Goal: Task Accomplishment & Management: Manage account settings

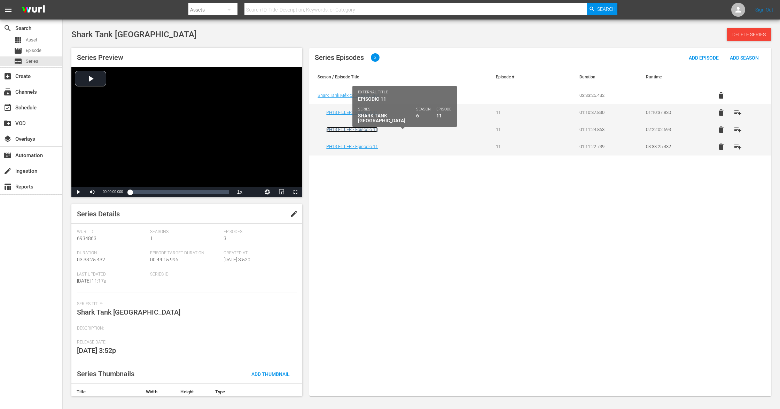
drag, startPoint x: 364, startPoint y: 133, endPoint x: 350, endPoint y: 131, distance: 14.1
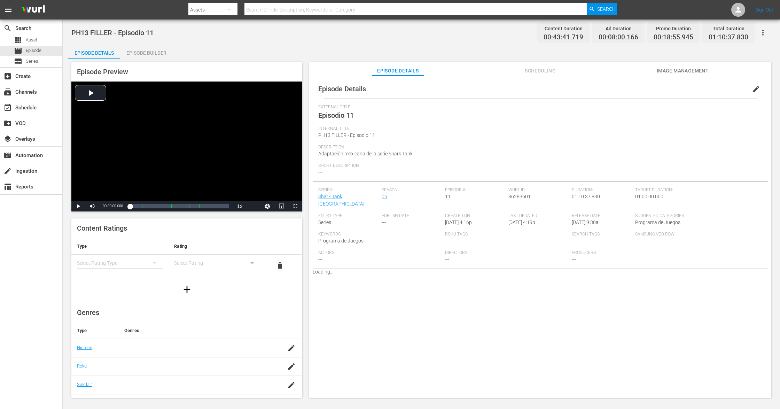
click at [585, 87] on span "edit" at bounding box center [756, 89] width 8 height 8
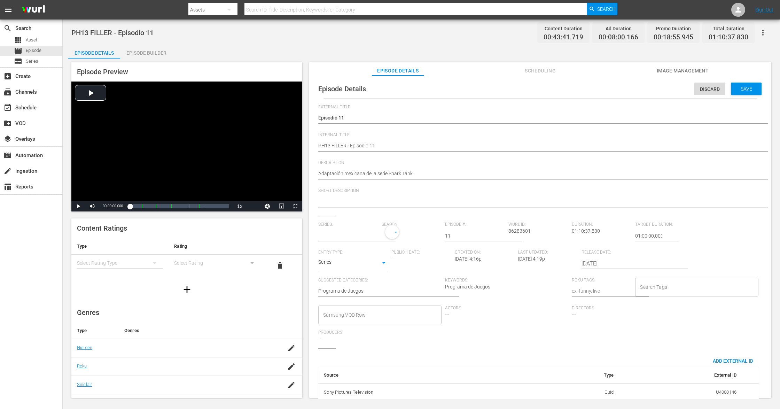
type input "Shark Tank [GEOGRAPHIC_DATA]"
click at [348, 235] on input "text" at bounding box center [348, 235] width 60 height 17
paste input "shark tank méxico_"
type input "shark tank méxico_"
click at [343, 252] on div "Shark Tank México_" at bounding box center [359, 255] width 71 height 17
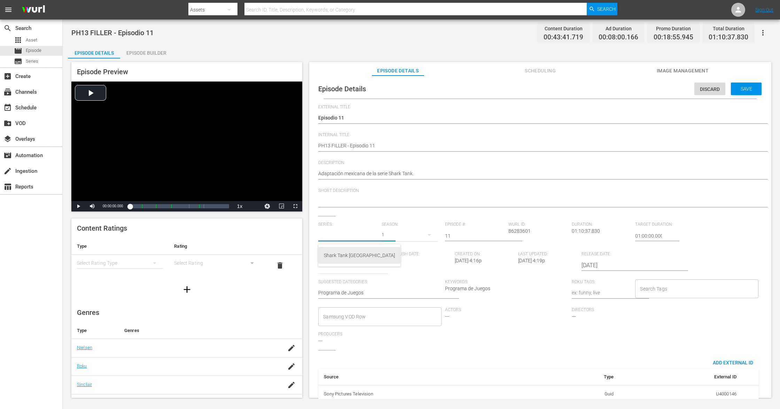
type input "Shark Tank México_"
click at [384, 234] on div "9" at bounding box center [410, 234] width 56 height 19
click at [393, 284] on div "6" at bounding box center [390, 286] width 19 height 7
drag, startPoint x: 739, startPoint y: 89, endPoint x: 574, endPoint y: 6, distance: 184.8
click at [585, 89] on span "Save" at bounding box center [746, 89] width 23 height 6
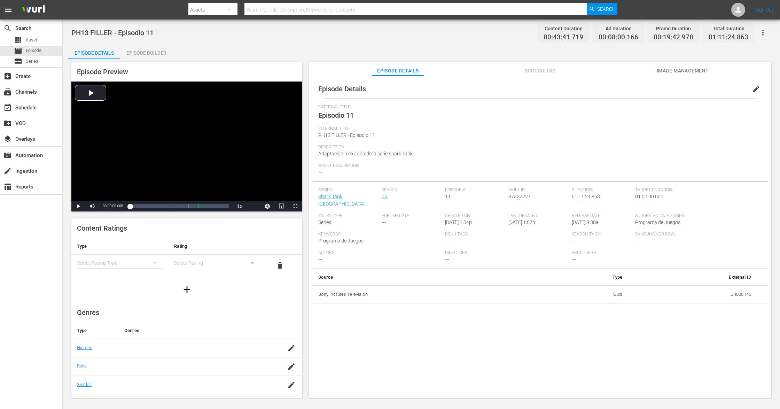
click at [585, 87] on span "edit" at bounding box center [756, 89] width 8 height 8
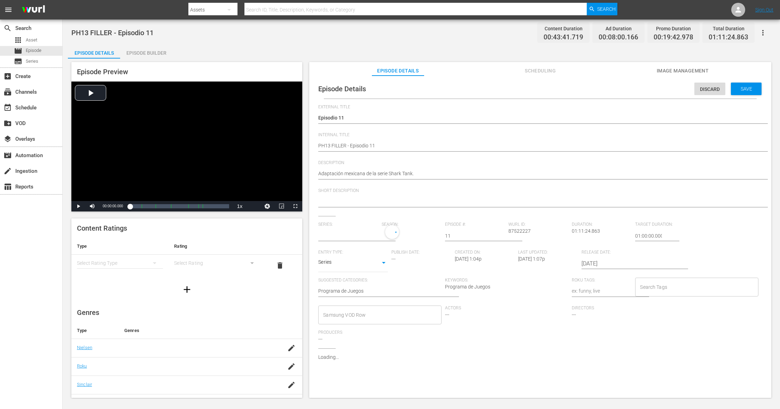
type input "Shark Tank [GEOGRAPHIC_DATA]"
click at [357, 237] on input "text" at bounding box center [348, 235] width 60 height 17
paste input "shark tank méxico_"
type input "shark tank méxico_"
click at [344, 253] on div "Shark Tank México_" at bounding box center [359, 255] width 71 height 17
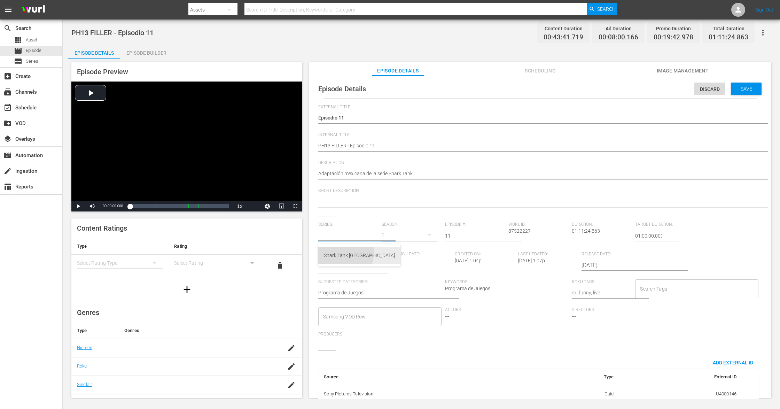
type input "Shark Tank [GEOGRAPHIC_DATA]"
click at [382, 234] on div "9" at bounding box center [410, 234] width 56 height 19
click at [401, 286] on span "6" at bounding box center [397, 286] width 33 height 11
click at [585, 87] on span "Save" at bounding box center [746, 89] width 23 height 6
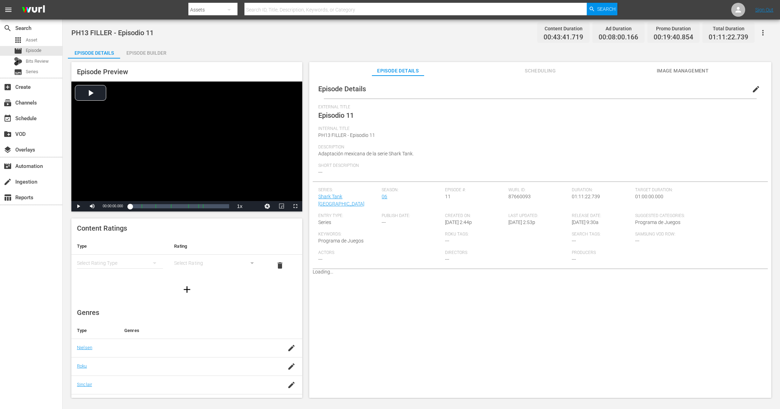
click at [585, 87] on span "edit" at bounding box center [756, 89] width 8 height 8
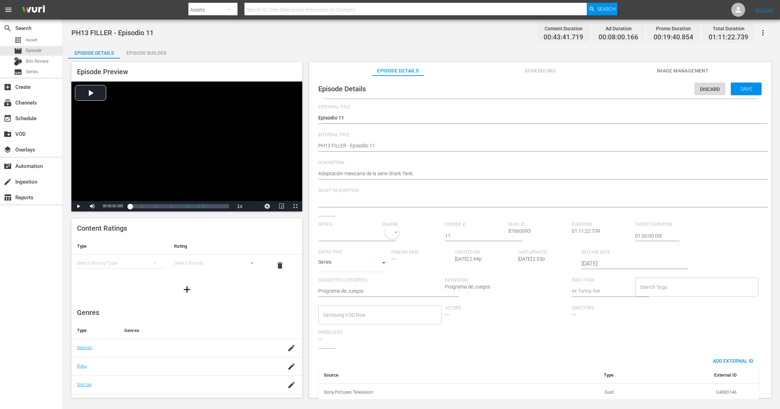
type input "Shark Tank [GEOGRAPHIC_DATA]"
click at [354, 237] on input "text" at bounding box center [348, 235] width 60 height 17
paste input "shark tank méxico_"
type input "shark tank méxico_"
paste input "shark tank méxico_"
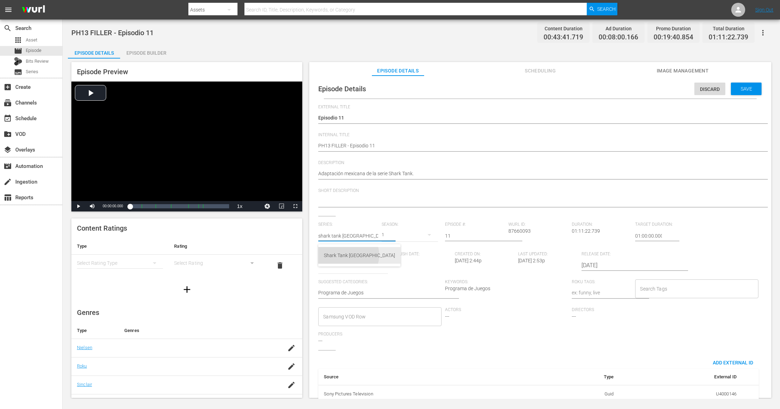
click at [348, 255] on div "Shark Tank México_" at bounding box center [359, 255] width 71 height 17
type input "Shark Tank México_"
click at [386, 232] on div "9" at bounding box center [410, 234] width 56 height 19
click at [399, 286] on div "6" at bounding box center [390, 286] width 19 height 7
click at [585, 86] on span "Save" at bounding box center [746, 89] width 23 height 6
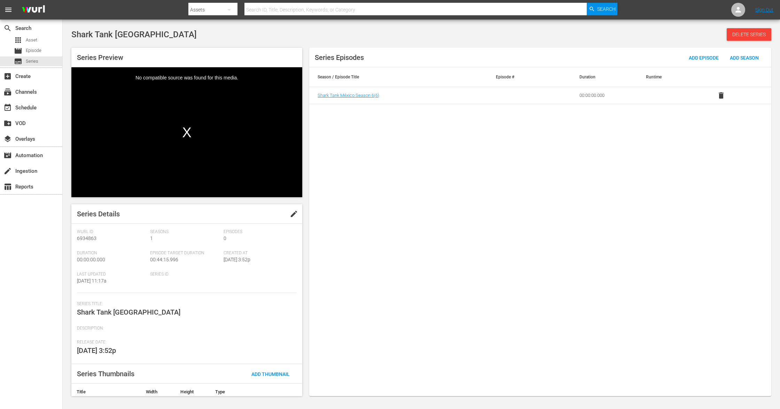
click at [623, 247] on div "Series Episodes Add Episode Add Season Season / Episode Title Episode # Duratio…" at bounding box center [540, 222] width 462 height 348
click at [721, 95] on span "delete" at bounding box center [721, 95] width 8 height 8
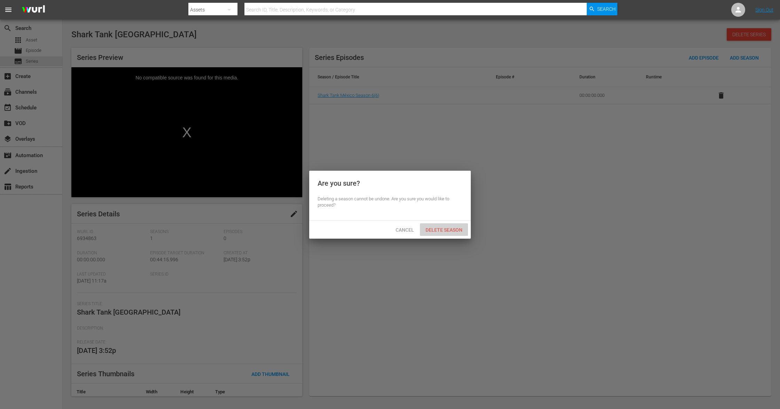
click at [448, 228] on span "Delete Season" at bounding box center [444, 230] width 48 height 6
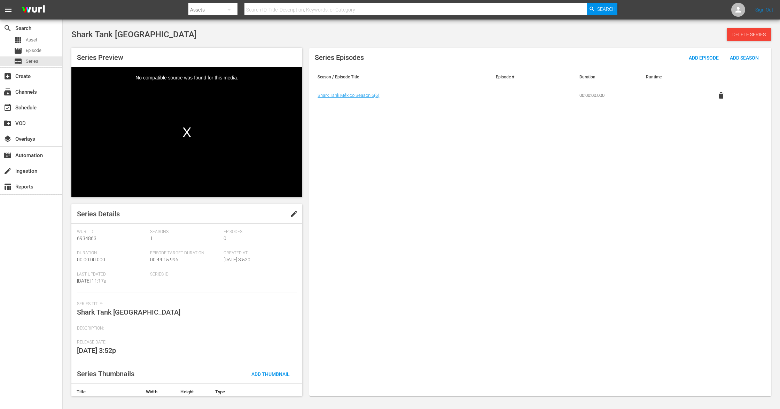
click at [548, 225] on div "Series Episodes Add Episode Add Season Season / Episode Title Episode # Duratio…" at bounding box center [540, 222] width 462 height 348
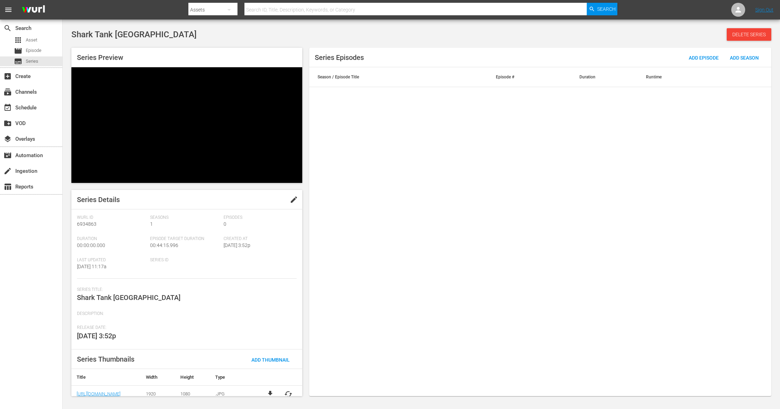
click at [572, 248] on div "Series Episodes Add Episode Add Season Season / Episode Title Episode # Duratio…" at bounding box center [540, 222] width 462 height 348
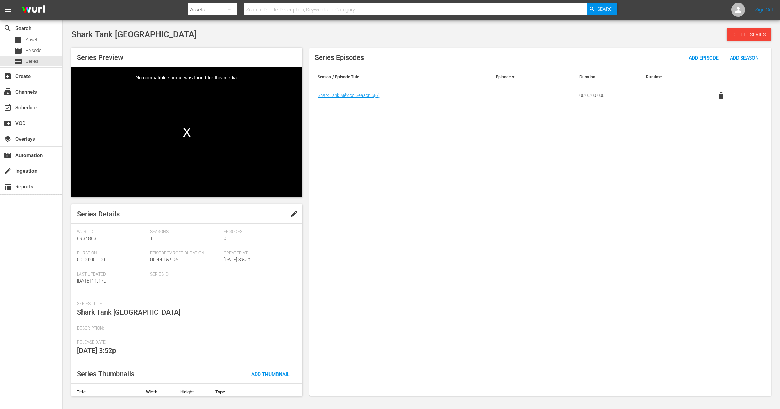
click at [593, 162] on div "Series Episodes Add Episode Add Season Season / Episode Title Episode # Duratio…" at bounding box center [540, 222] width 462 height 348
click at [723, 98] on span "delete" at bounding box center [721, 95] width 8 height 8
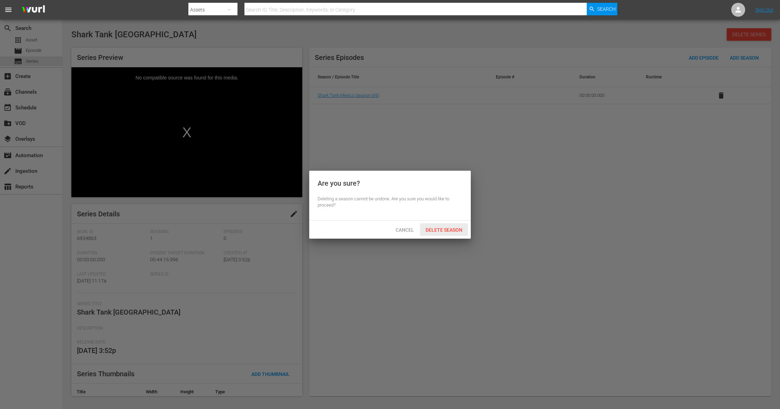
click at [448, 228] on span "Delete Season" at bounding box center [444, 230] width 48 height 6
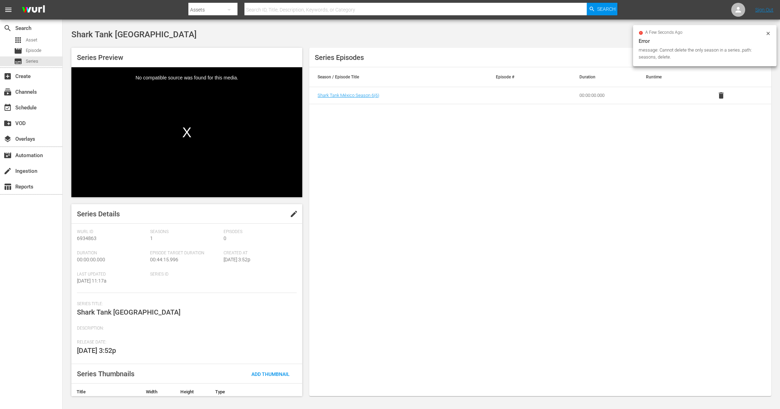
click at [769, 32] on icon at bounding box center [768, 34] width 6 height 6
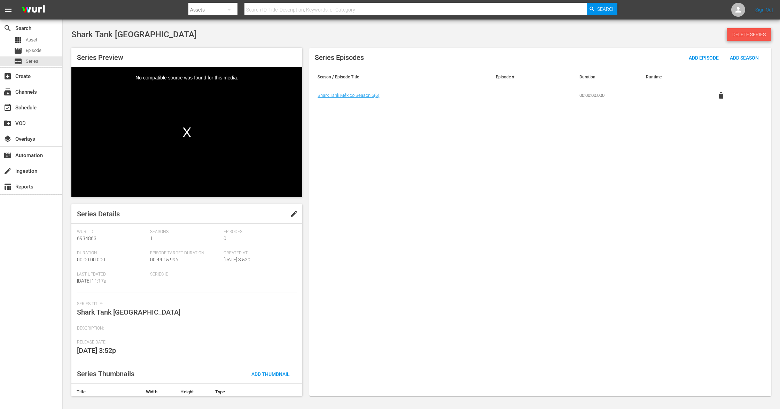
click at [752, 36] on span "Delete Series" at bounding box center [749, 35] width 45 height 6
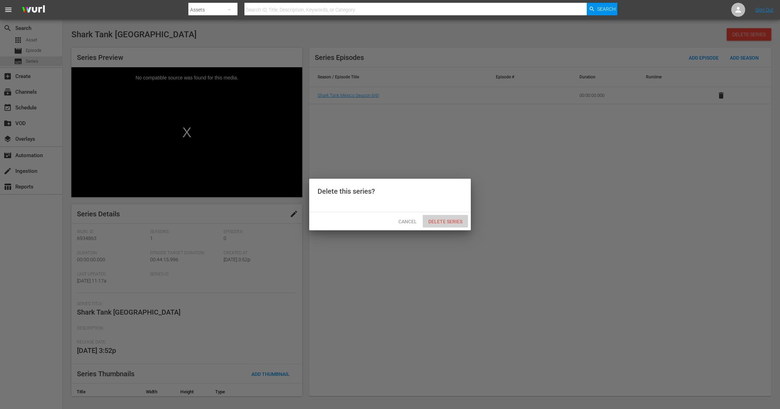
click at [439, 222] on span "Delete Series" at bounding box center [445, 222] width 45 height 6
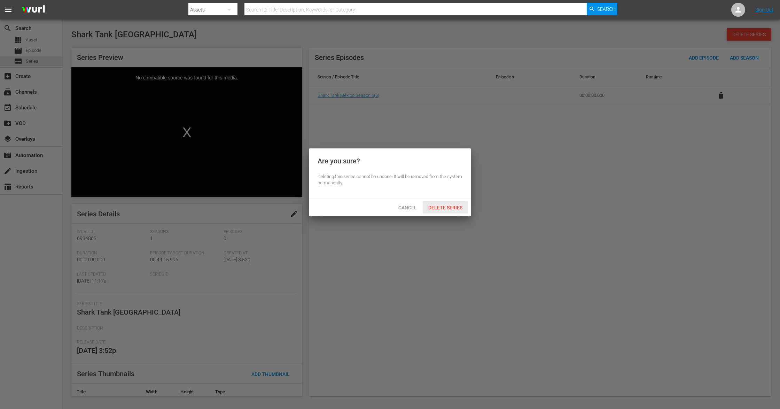
click at [446, 206] on span "Delete Series" at bounding box center [445, 208] width 45 height 6
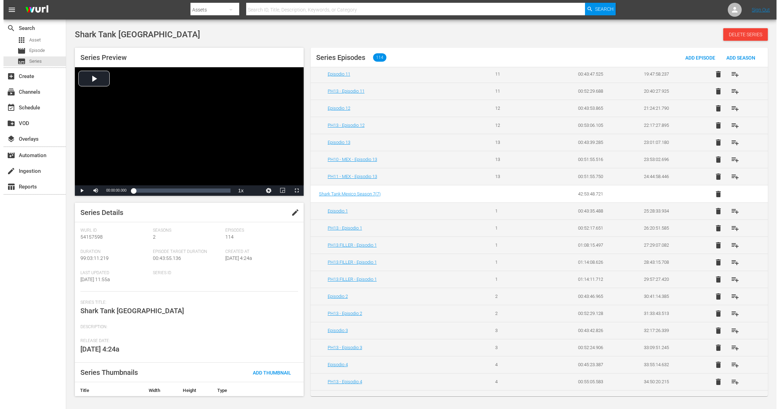
scroll to position [385, 0]
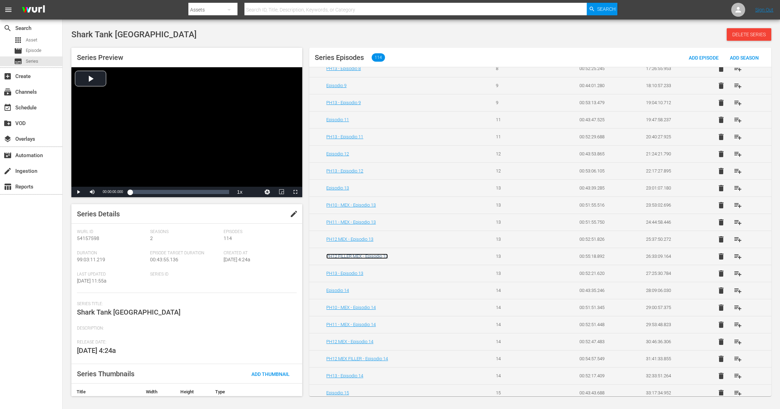
drag, startPoint x: 334, startPoint y: 263, endPoint x: 327, endPoint y: 260, distance: 7.3
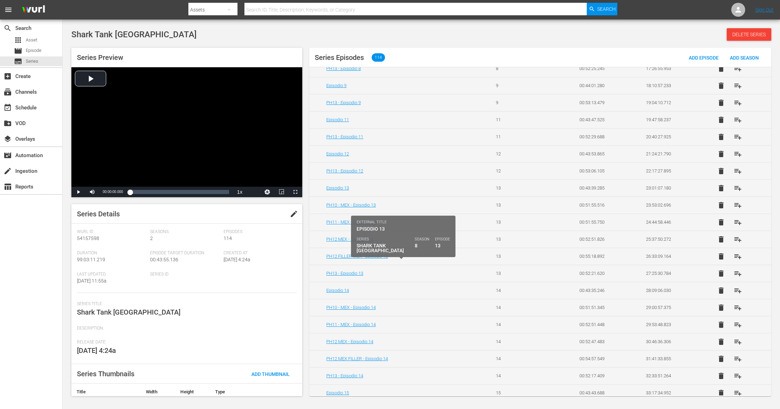
drag, startPoint x: 327, startPoint y: 260, endPoint x: 259, endPoint y: 314, distance: 86.0
click at [259, 314] on div "Series Title: Shark Tank México" at bounding box center [187, 313] width 220 height 24
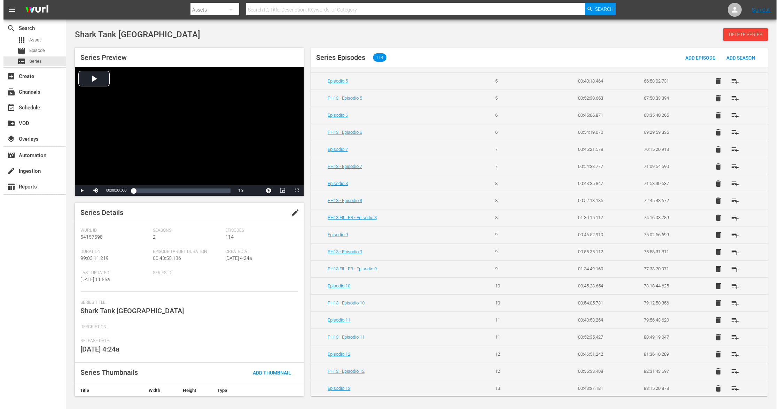
scroll to position [1313, 0]
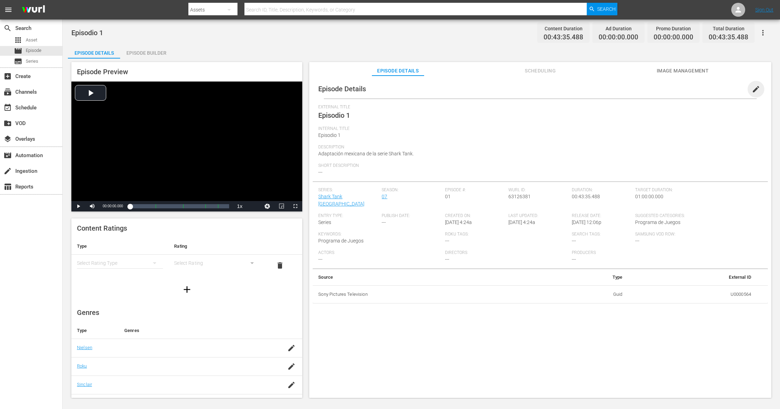
click at [585, 89] on span "edit" at bounding box center [756, 89] width 8 height 8
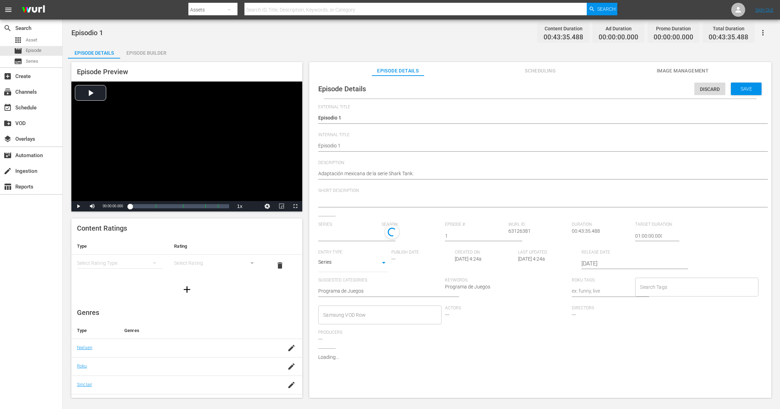
type input "Shark Tank [GEOGRAPHIC_DATA]"
click at [343, 239] on input "text" at bounding box center [348, 235] width 60 height 17
paste input "Re: Metadata Shark Tank [GEOGRAPHIC_DATA]"
type input "Re: Metadata Shark Tank [GEOGRAPHIC_DATA]"
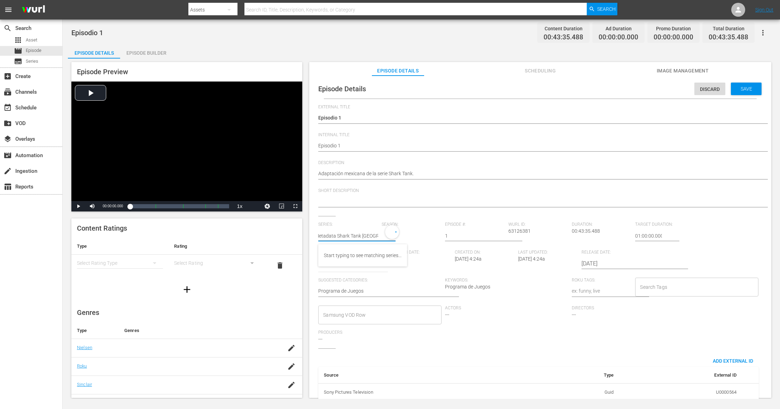
click at [347, 235] on input "Re: Metadata Shark Tank [GEOGRAPHIC_DATA]" at bounding box center [348, 235] width 60 height 17
click at [347, 235] on input "Re: Metadata Shark Tank Mexico" at bounding box center [348, 235] width 60 height 17
drag, startPoint x: 362, startPoint y: 234, endPoint x: 304, endPoint y: 235, distance: 58.1
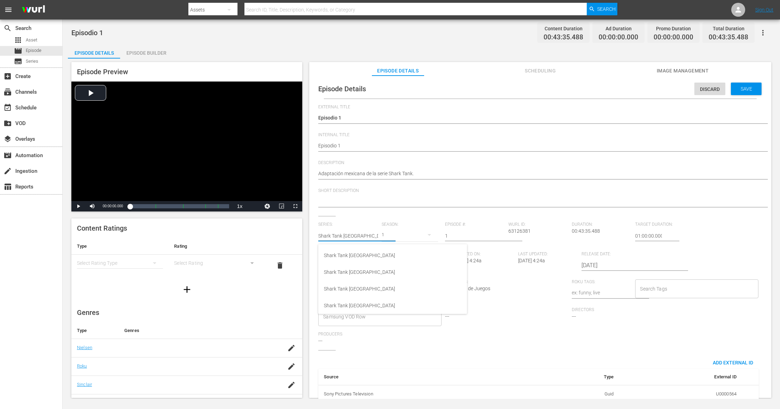
click at [304, 235] on div "Episode Preview Video Player is loading. Play Video Play Mute Current Time 00:0…" at bounding box center [421, 230] width 707 height 345
type input "Shark Tank [GEOGRAPHIC_DATA]"
click at [488, 306] on div "Series: Shark Tank México_ Season: 1 Episode #: 1 Wurl ID: 63126381 Duration: 0…" at bounding box center [540, 286] width 444 height 128
click at [388, 237] on div "1" at bounding box center [410, 234] width 56 height 19
click at [354, 235] on div "1" at bounding box center [390, 204] width 780 height 409
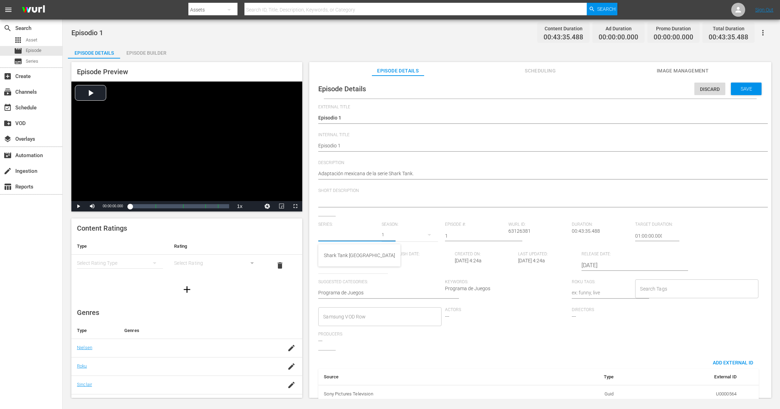
click at [361, 235] on input "text" at bounding box center [348, 235] width 60 height 17
click at [355, 255] on div "Shark Tank México_" at bounding box center [359, 255] width 71 height 17
type input "Shark Tank México_"
click at [385, 235] on div "9" at bounding box center [410, 234] width 56 height 19
click at [396, 286] on div "6" at bounding box center [390, 286] width 19 height 7
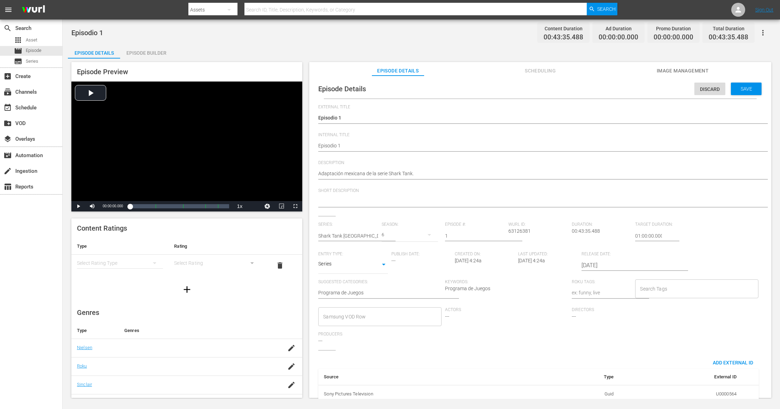
click at [384, 233] on div "6" at bounding box center [410, 234] width 56 height 19
click at [394, 275] on div "7" at bounding box center [390, 275] width 19 height 7
click at [585, 89] on span "Save" at bounding box center [746, 89] width 23 height 6
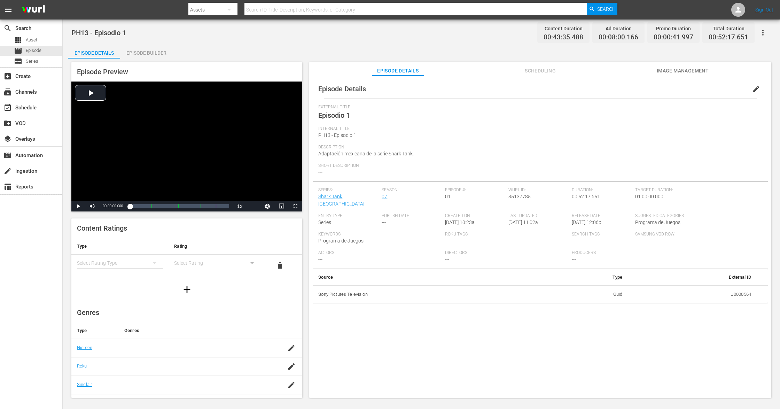
click at [585, 88] on span "edit" at bounding box center [756, 89] width 8 height 8
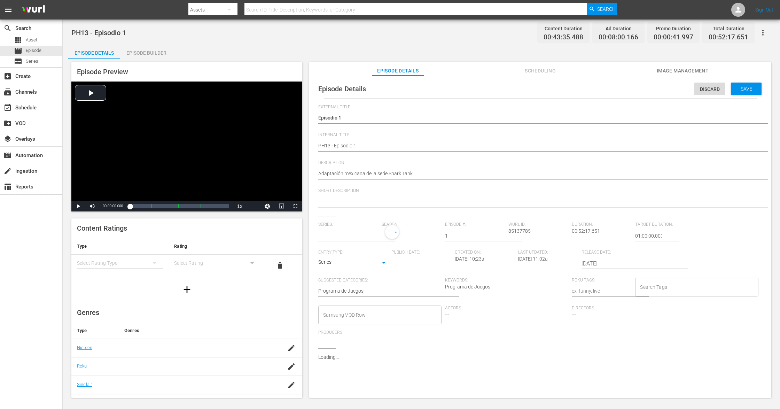
type input "Shark Tank [GEOGRAPHIC_DATA]"
click at [351, 236] on input "text" at bounding box center [348, 235] width 60 height 17
paste input "Shark Tank [GEOGRAPHIC_DATA]"
type input "Shark Tank [GEOGRAPHIC_DATA]"
click at [343, 257] on div "Shark Tank [GEOGRAPHIC_DATA]" at bounding box center [359, 255] width 71 height 17
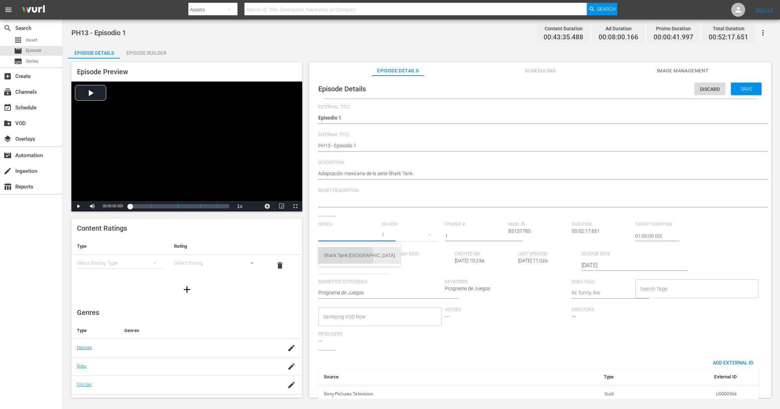
type input "Shark Tank [GEOGRAPHIC_DATA]"
click at [386, 231] on div "9" at bounding box center [410, 234] width 56 height 19
click at [393, 278] on div "7" at bounding box center [390, 275] width 19 height 7
click at [585, 88] on span "Save" at bounding box center [746, 89] width 23 height 6
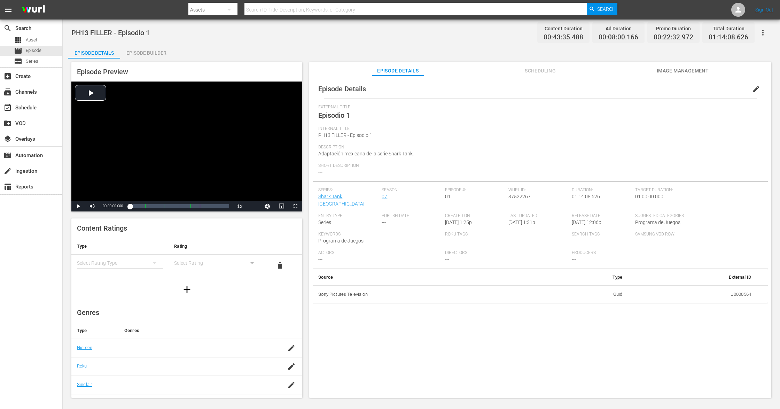
drag, startPoint x: 754, startPoint y: 87, endPoint x: 568, endPoint y: 3, distance: 204.5
click at [585, 87] on span "edit" at bounding box center [756, 89] width 8 height 8
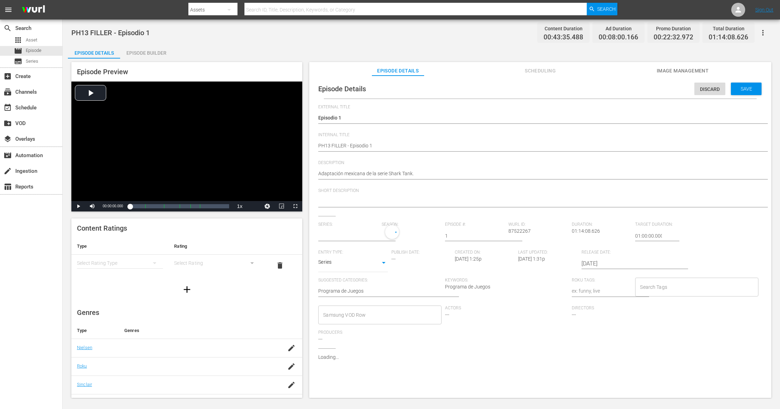
type input "Shark Tank México"
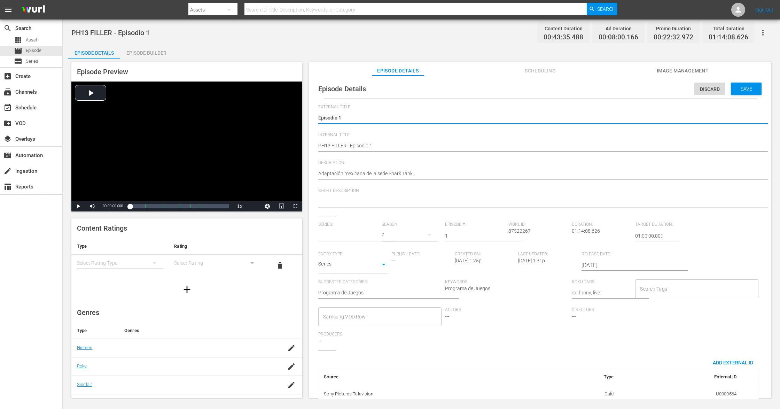
click at [341, 234] on input "text" at bounding box center [348, 235] width 60 height 17
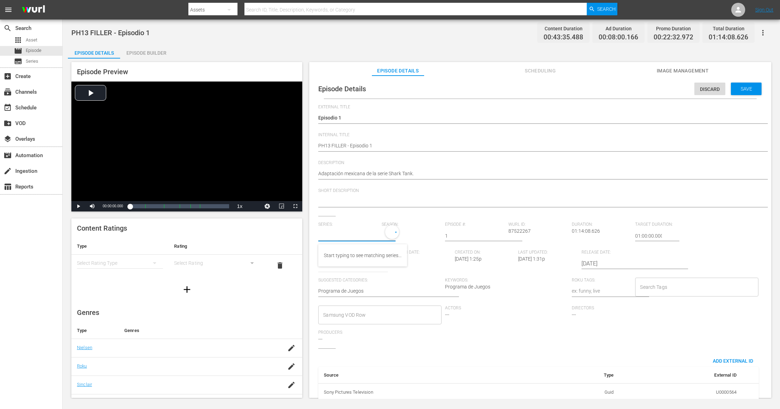
paste input "Shark Tank [GEOGRAPHIC_DATA]"
type input "Shark Tank [GEOGRAPHIC_DATA]"
click at [353, 251] on div "Shark Tank México_" at bounding box center [359, 255] width 71 height 17
type input "Shark Tank [GEOGRAPHIC_DATA]"
click at [385, 234] on div "9" at bounding box center [410, 234] width 56 height 19
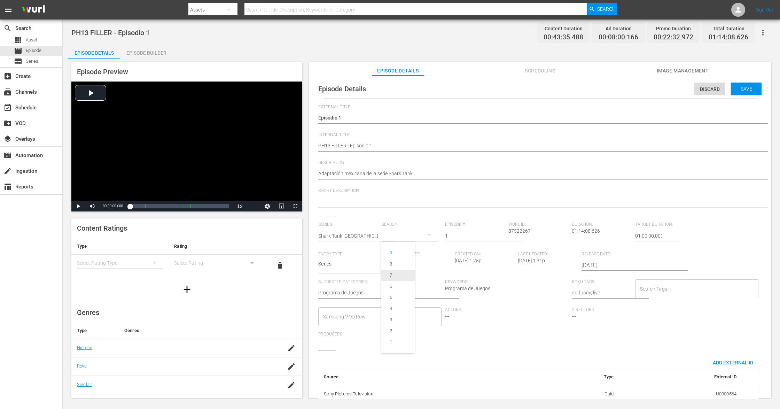
click at [396, 271] on span "7" at bounding box center [397, 275] width 33 height 11
click at [585, 89] on span "Save" at bounding box center [746, 89] width 23 height 6
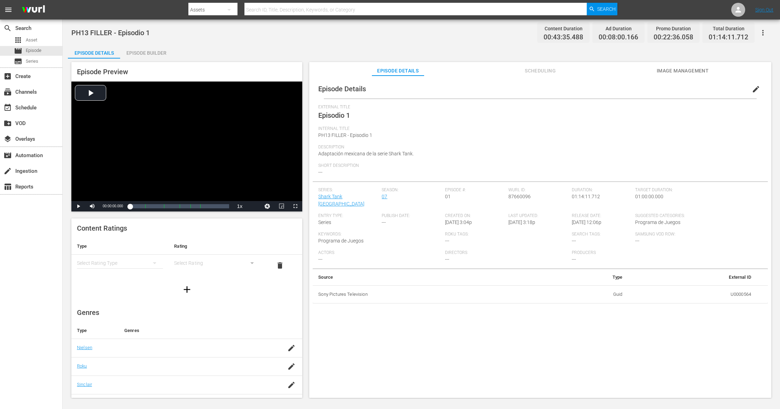
click at [585, 91] on span "edit" at bounding box center [756, 89] width 8 height 8
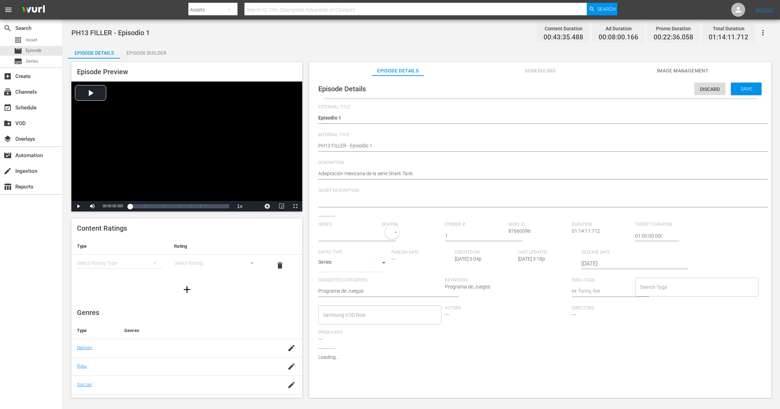
type input "Shark Tank [GEOGRAPHIC_DATA]"
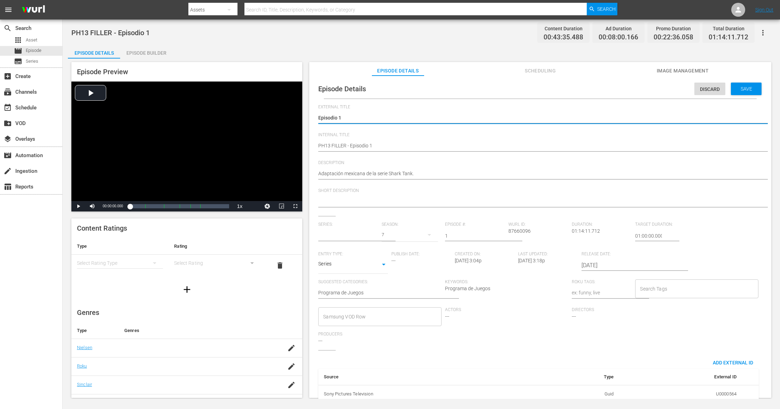
click at [363, 235] on input "text" at bounding box center [348, 235] width 60 height 17
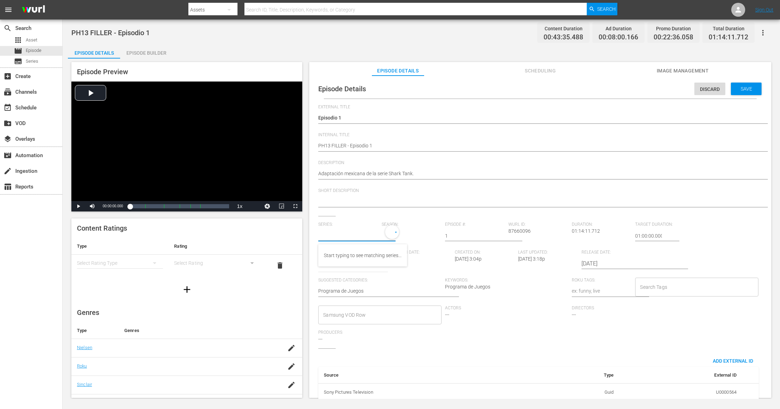
paste input "Shark Tank México_"
type input "Shark Tank México_"
paste input "Shark Tank [GEOGRAPHIC_DATA]"
type input "Shark Tank [GEOGRAPHIC_DATA]"
click at [356, 258] on div "Shark Tank [GEOGRAPHIC_DATA]" at bounding box center [359, 255] width 71 height 17
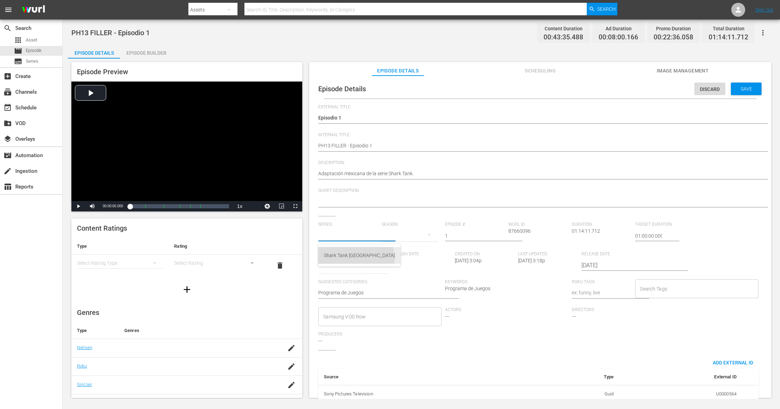
type input "Shark Tank [GEOGRAPHIC_DATA]"
click at [386, 235] on div "9" at bounding box center [410, 234] width 56 height 19
click at [398, 274] on div "7" at bounding box center [390, 275] width 19 height 7
click at [585, 90] on span "Save" at bounding box center [746, 89] width 23 height 6
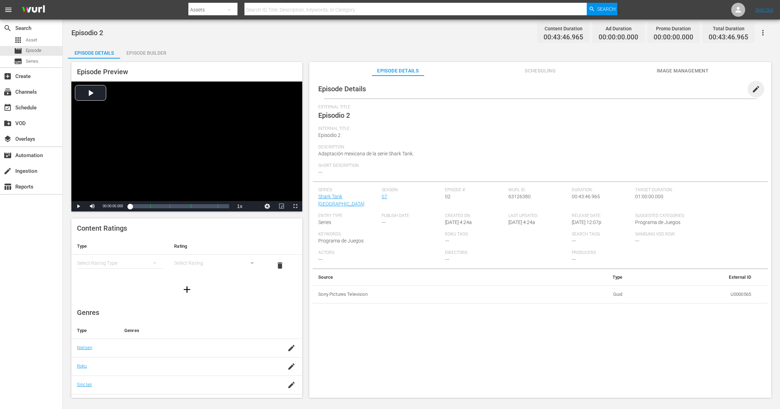
drag, startPoint x: 756, startPoint y: 85, endPoint x: 650, endPoint y: 7, distance: 131.7
click at [585, 85] on span "edit" at bounding box center [756, 89] width 8 height 8
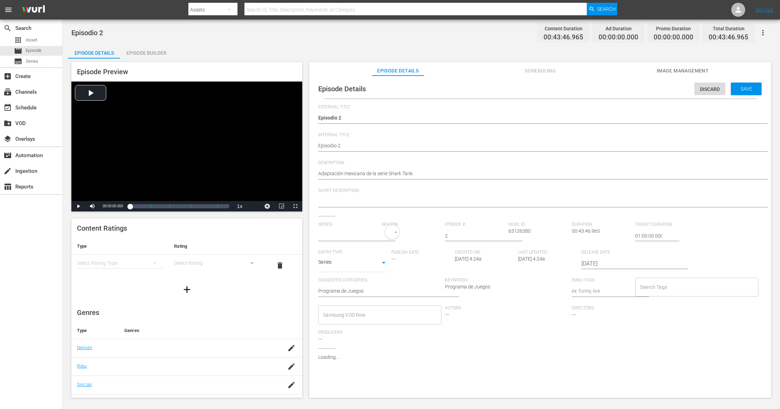
type input "Shark Tank [GEOGRAPHIC_DATA]"
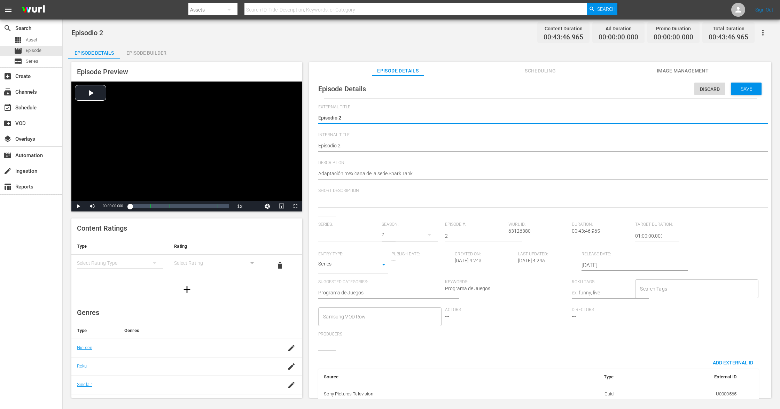
click at [353, 234] on input "text" at bounding box center [348, 235] width 60 height 17
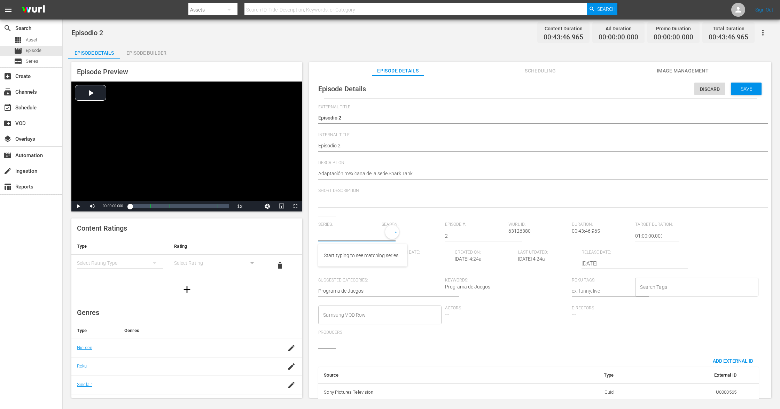
paste input "Shark Tank México_"
type input "Shark Tank México_"
paste input "Shark Tank México_"
type input "Shark Tank México_"
paste input "Shark Tank México_"
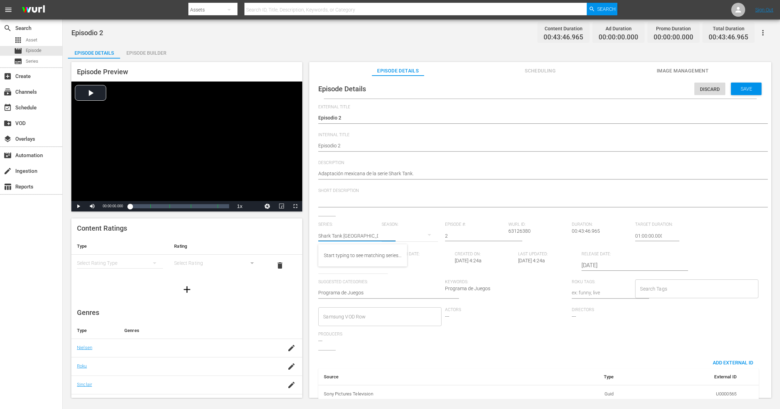
type input "Shark Tank México_"
click at [345, 252] on div "Shark Tank [GEOGRAPHIC_DATA]" at bounding box center [359, 255] width 71 height 17
type input "Shark Tank [GEOGRAPHIC_DATA]"
click at [382, 237] on div "9" at bounding box center [410, 234] width 56 height 19
click at [398, 274] on div "7" at bounding box center [390, 275] width 19 height 7
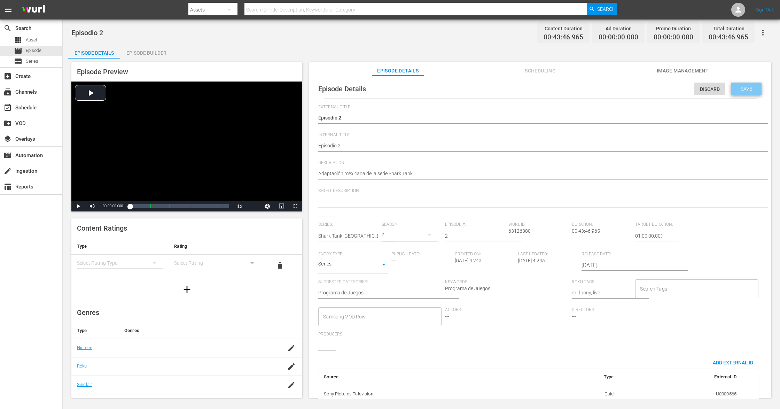
click at [585, 91] on span "Save" at bounding box center [746, 89] width 23 height 6
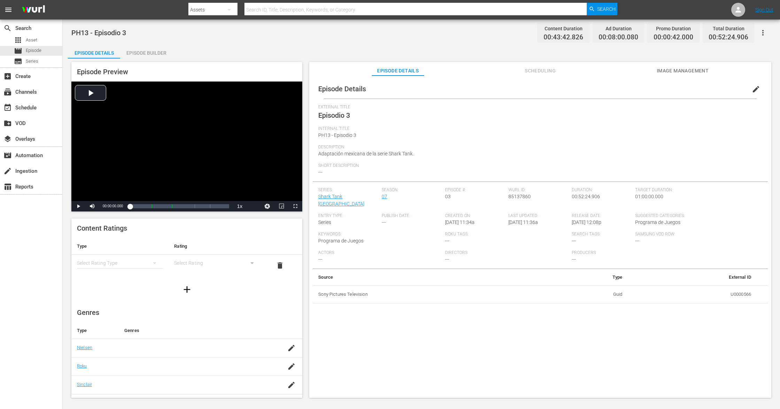
click at [585, 86] on button "edit" at bounding box center [756, 89] width 17 height 17
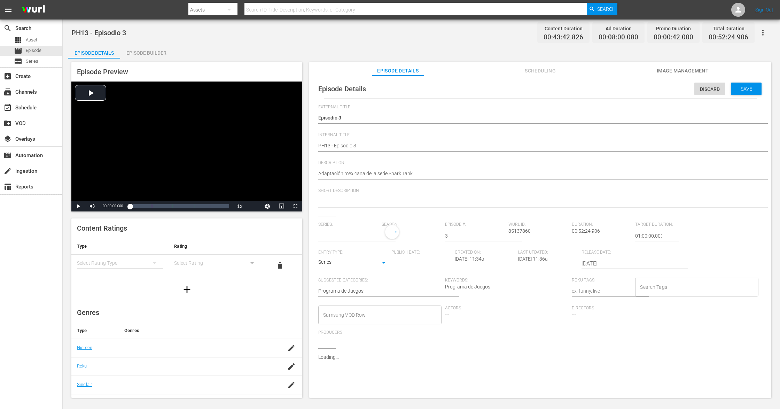
type input "Shark Tank [GEOGRAPHIC_DATA]"
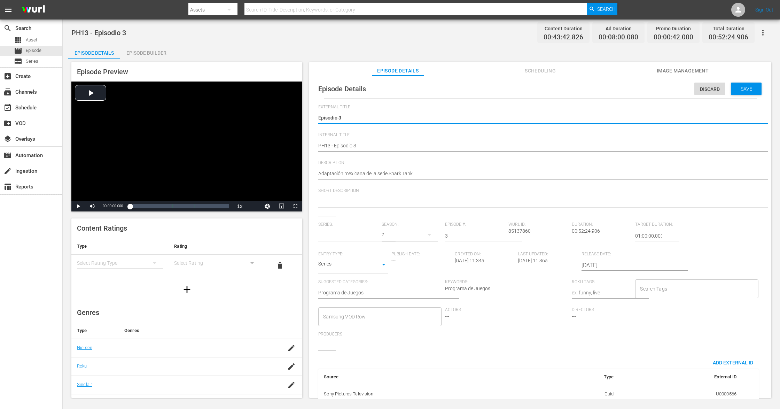
click at [351, 233] on input "text" at bounding box center [348, 235] width 60 height 17
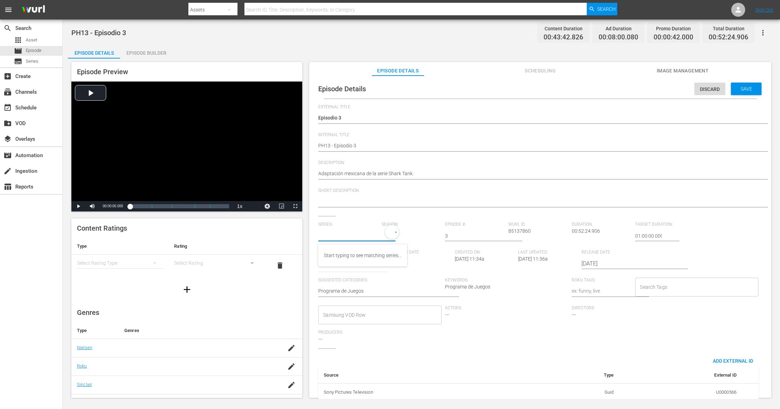
paste input "Shark Tank [GEOGRAPHIC_DATA]"
type input "Shark Tank [GEOGRAPHIC_DATA]"
paste input "Shark Tank [GEOGRAPHIC_DATA]"
type input "Shark Tank [GEOGRAPHIC_DATA]"
click at [352, 258] on div "Shark Tank [GEOGRAPHIC_DATA]" at bounding box center [359, 255] width 71 height 17
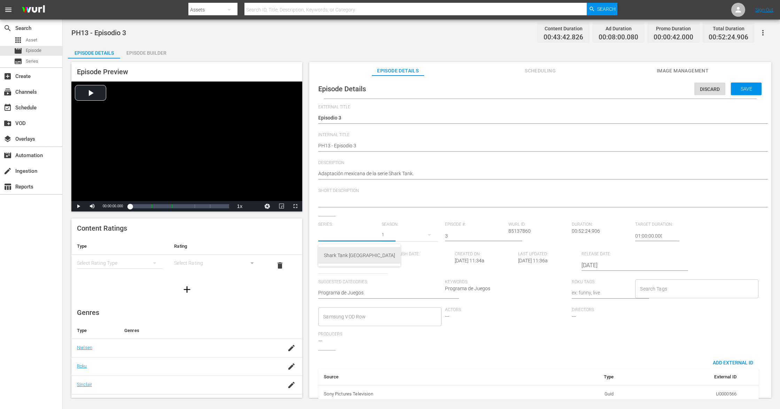
type input "Shark Tank [GEOGRAPHIC_DATA]"
click at [383, 233] on div "9" at bounding box center [410, 234] width 56 height 19
click at [396, 274] on div "7" at bounding box center [390, 275] width 19 height 7
click at [585, 88] on span "Save" at bounding box center [746, 89] width 23 height 6
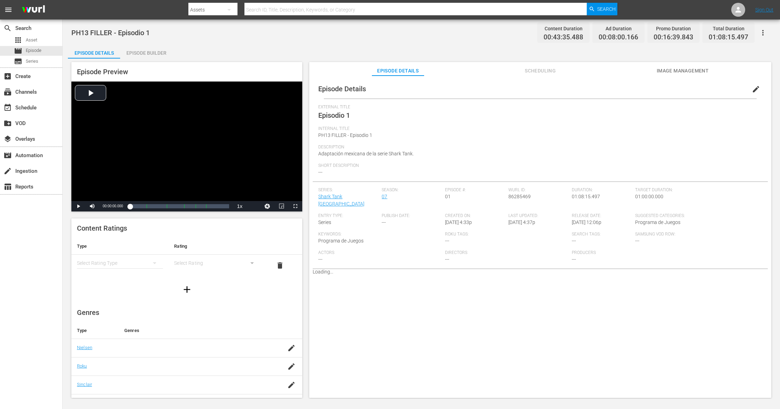
click at [752, 92] on span "edit" at bounding box center [756, 89] width 8 height 8
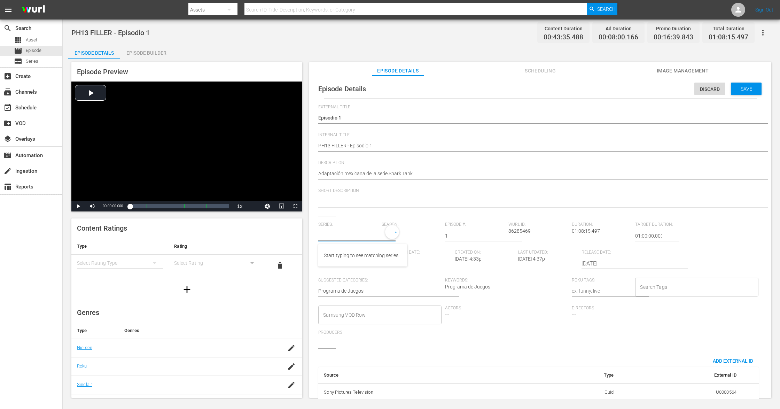
click at [358, 232] on input "text" at bounding box center [348, 235] width 60 height 17
paste input "Shark Tank México_"
type input "Shark Tank México_"
paste input "Shark Tank México_"
type input "Shark Tank México_"
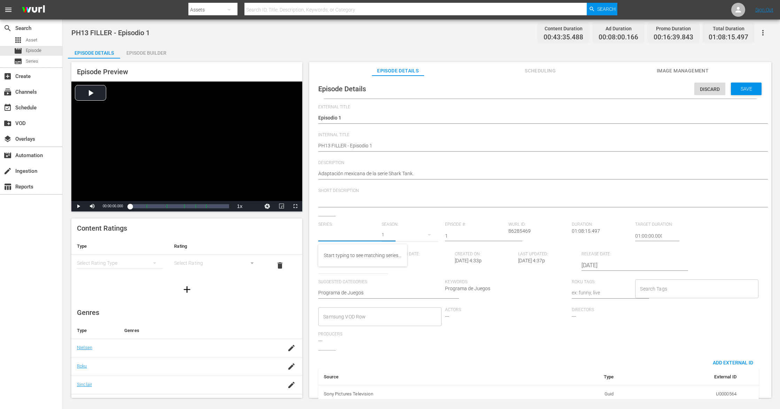
paste input "Shark Tank México_"
type input "Shark Tank México_"
click at [343, 256] on div "Shark Tank [GEOGRAPHIC_DATA]" at bounding box center [359, 255] width 71 height 17
type input "Shark Tank [GEOGRAPHIC_DATA]"
click at [380, 233] on div "Series: Shark Tank México_" at bounding box center [349, 237] width 63 height 30
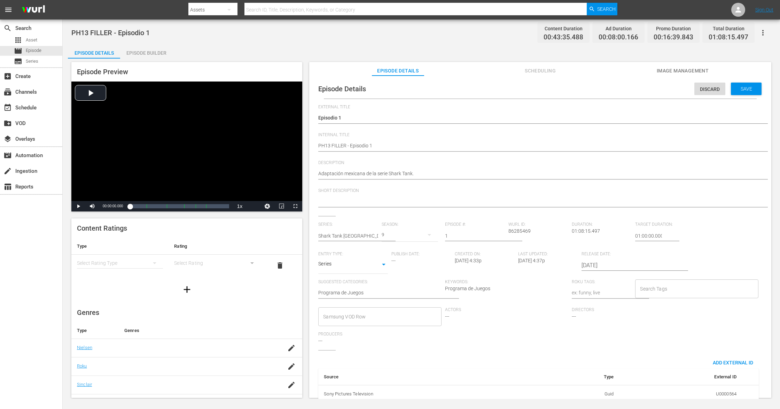
click at [383, 233] on div "9" at bounding box center [410, 234] width 56 height 19
click at [394, 272] on div "7" at bounding box center [390, 275] width 19 height 7
click at [743, 91] on span "Save" at bounding box center [746, 89] width 23 height 6
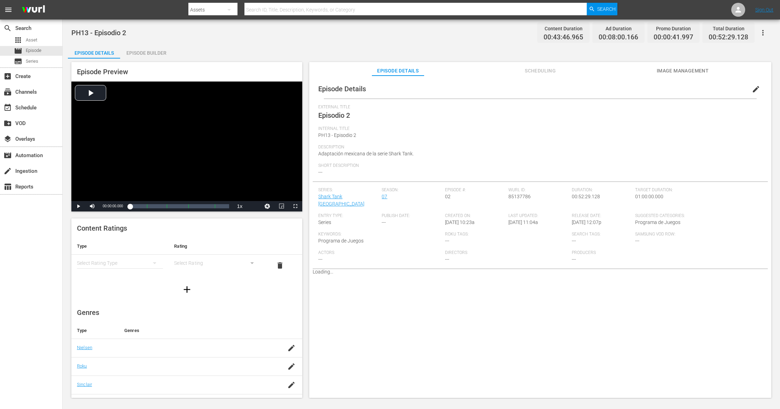
click at [753, 90] on span "edit" at bounding box center [756, 89] width 8 height 8
click at [752, 85] on span "edit" at bounding box center [756, 89] width 8 height 8
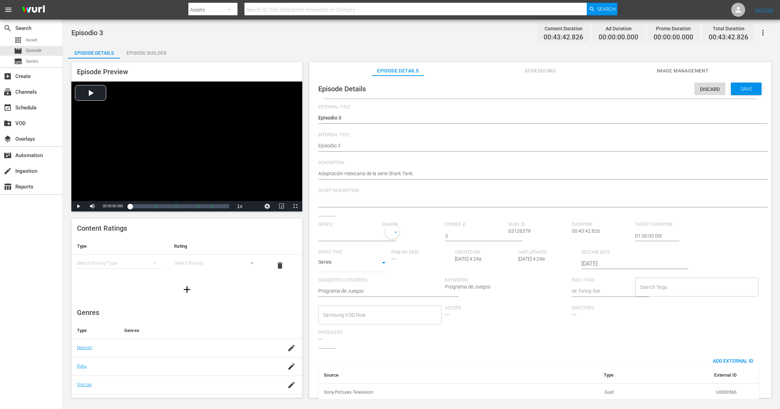
type input "Shark Tank [GEOGRAPHIC_DATA]"
click at [359, 235] on input "text" at bounding box center [348, 235] width 60 height 17
paste input "Shark Tank [GEOGRAPHIC_DATA]"
type input "Shark Tank [GEOGRAPHIC_DATA]"
click at [354, 249] on div "Shark Tank [GEOGRAPHIC_DATA]" at bounding box center [359, 255] width 71 height 17
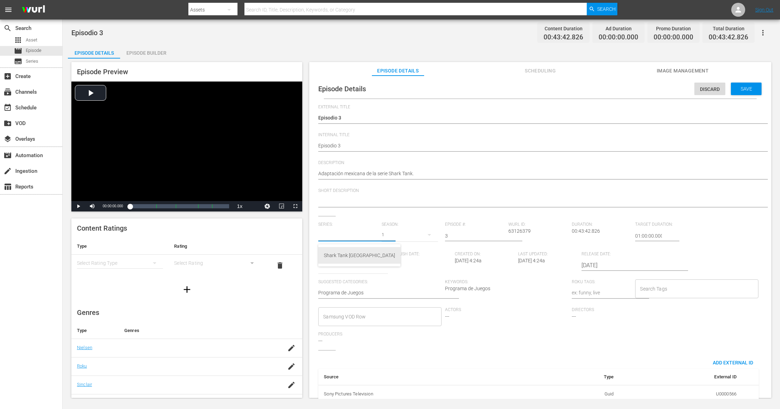
type input "Shark Tank [GEOGRAPHIC_DATA]"
click at [385, 233] on div "9" at bounding box center [410, 234] width 56 height 19
click at [396, 275] on div "7" at bounding box center [390, 275] width 19 height 7
click at [749, 89] on span "Save" at bounding box center [746, 89] width 23 height 6
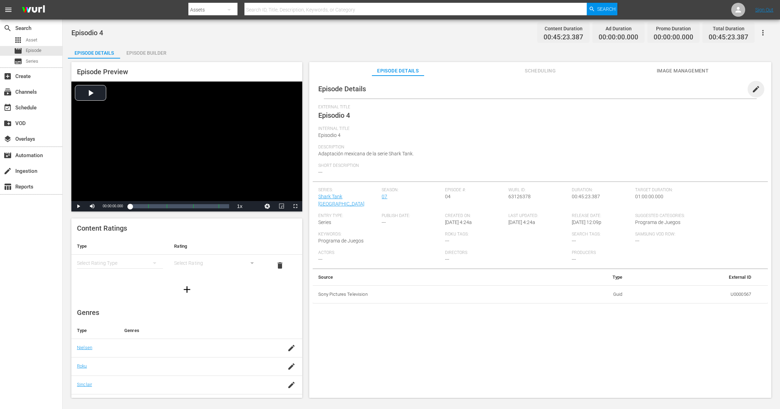
drag, startPoint x: 751, startPoint y: 89, endPoint x: 470, endPoint y: 9, distance: 292.3
click at [752, 89] on span "edit" at bounding box center [756, 89] width 8 height 8
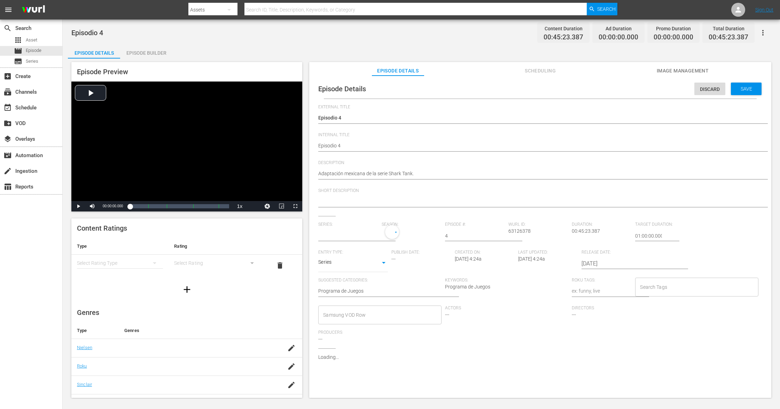
type input "Shark Tank México"
click at [361, 235] on input "text" at bounding box center [348, 235] width 60 height 17
paste input "Shark Tank [GEOGRAPHIC_DATA]"
type input "Shark Tank [GEOGRAPHIC_DATA]"
click at [342, 257] on div "Shark Tank [GEOGRAPHIC_DATA]" at bounding box center [359, 255] width 71 height 17
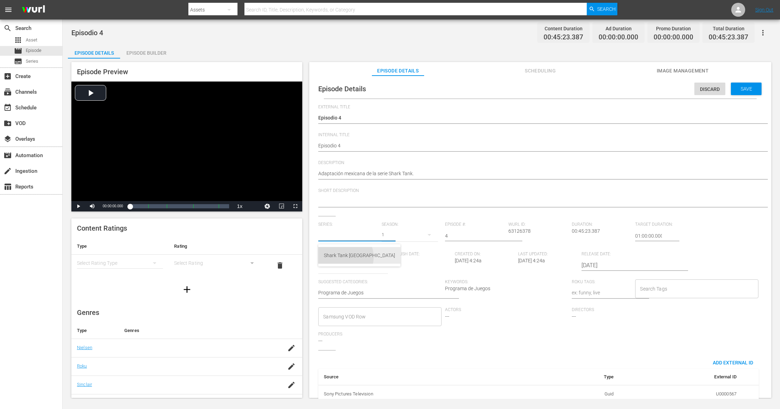
type input "Shark Tank [GEOGRAPHIC_DATA]"
click at [386, 233] on div "9" at bounding box center [410, 234] width 56 height 19
click at [398, 275] on div "7" at bounding box center [390, 275] width 19 height 7
click at [751, 86] on span "Save" at bounding box center [746, 89] width 23 height 6
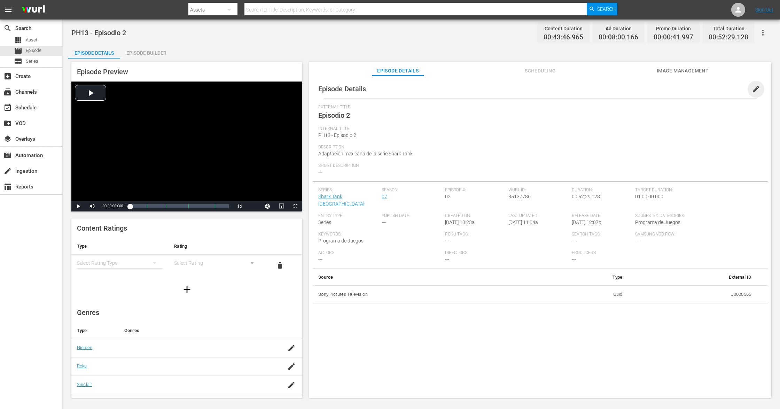
click at [755, 88] on span "edit" at bounding box center [756, 89] width 8 height 8
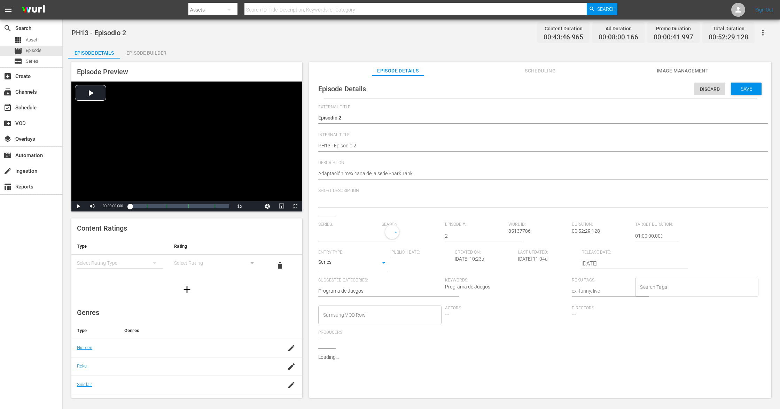
type input "Shark Tank [GEOGRAPHIC_DATA]"
click at [359, 235] on input "text" at bounding box center [348, 235] width 60 height 17
paste input "Shark Tank [GEOGRAPHIC_DATA]"
type input "Shark Tank [GEOGRAPHIC_DATA]"
click at [349, 258] on div "Shark Tank [GEOGRAPHIC_DATA]" at bounding box center [359, 255] width 71 height 17
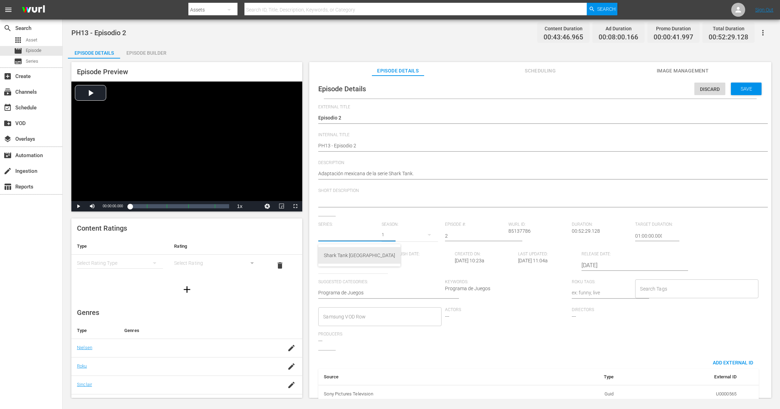
type input "Shark Tank [GEOGRAPHIC_DATA]"
click at [382, 234] on div "9" at bounding box center [410, 234] width 56 height 19
click at [390, 276] on div "7" at bounding box center [391, 275] width 2 height 7
click at [741, 91] on span "Save" at bounding box center [746, 89] width 23 height 6
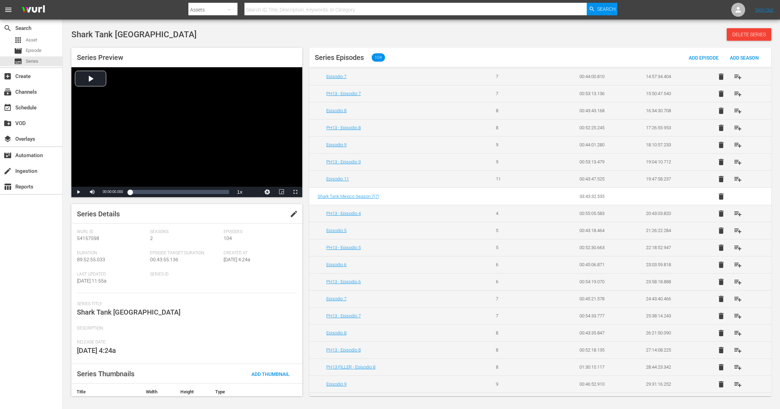
scroll to position [413, 0]
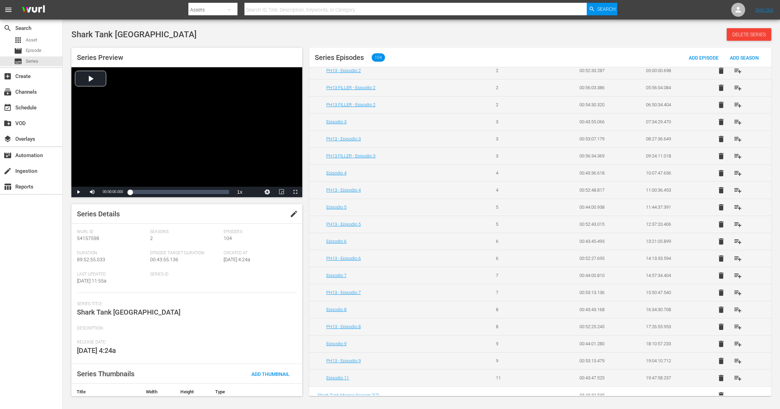
scroll to position [413, 0]
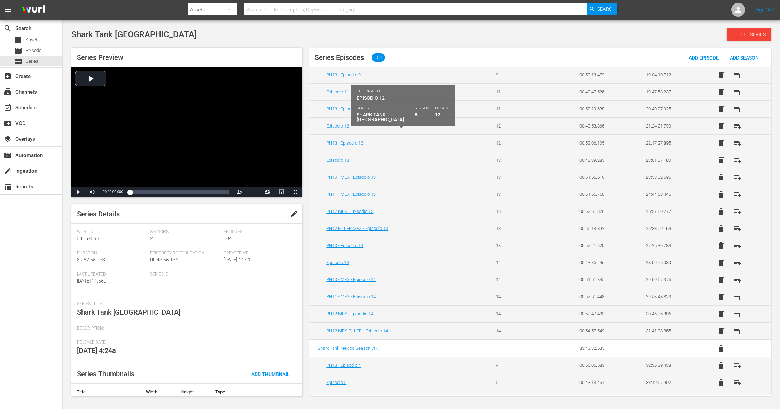
drag, startPoint x: 352, startPoint y: 130, endPoint x: 235, endPoint y: 325, distance: 227.4
click at [235, 325] on div "Series Title: Shark Tank México" at bounding box center [187, 313] width 220 height 24
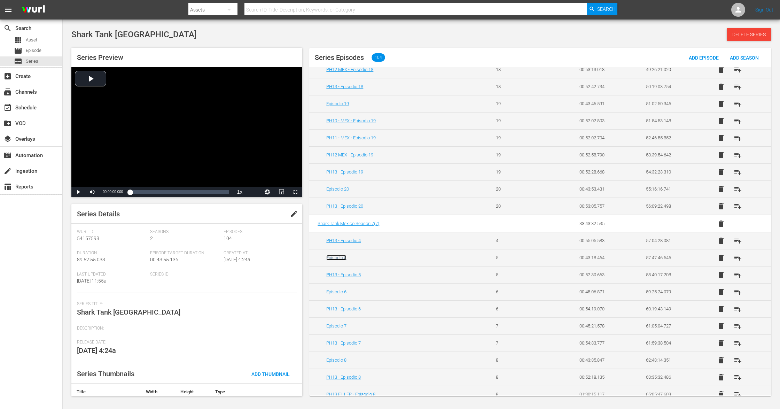
scroll to position [1095, 0]
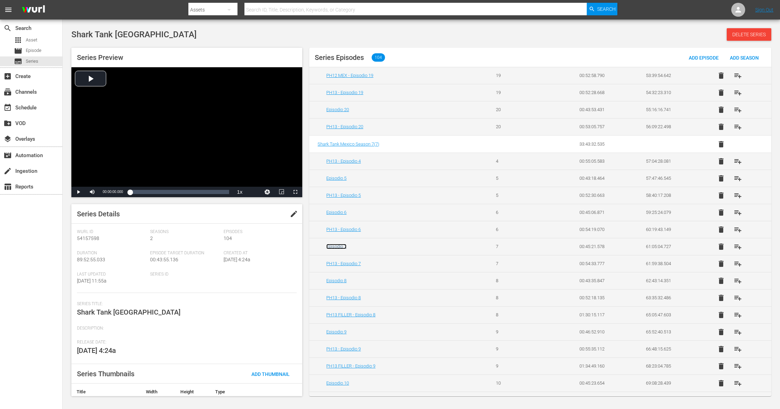
drag, startPoint x: 337, startPoint y: 258, endPoint x: 333, endPoint y: 256, distance: 4.4
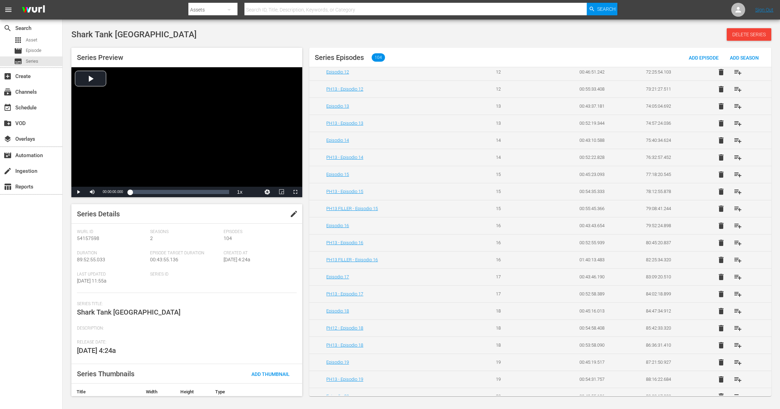
scroll to position [1513, 0]
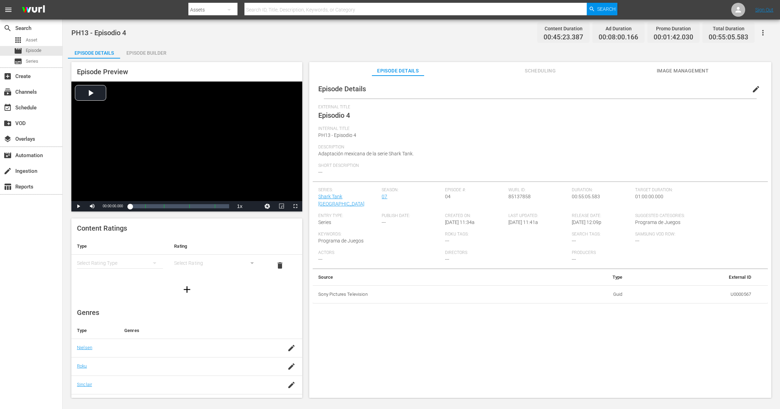
drag, startPoint x: 749, startPoint y: 89, endPoint x: 686, endPoint y: 59, distance: 70.1
click at [585, 89] on span "edit" at bounding box center [756, 89] width 8 height 8
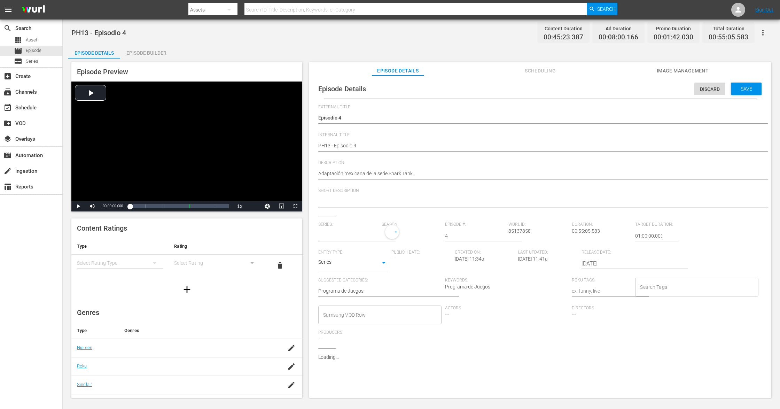
click at [346, 223] on span "Series:" at bounding box center [348, 225] width 60 height 6
click at [354, 230] on input "text" at bounding box center [348, 235] width 60 height 17
paste input "Shark Tank [GEOGRAPHIC_DATA]"
type input "Shark Tank [GEOGRAPHIC_DATA]"
paste input "Shark Tank [GEOGRAPHIC_DATA]"
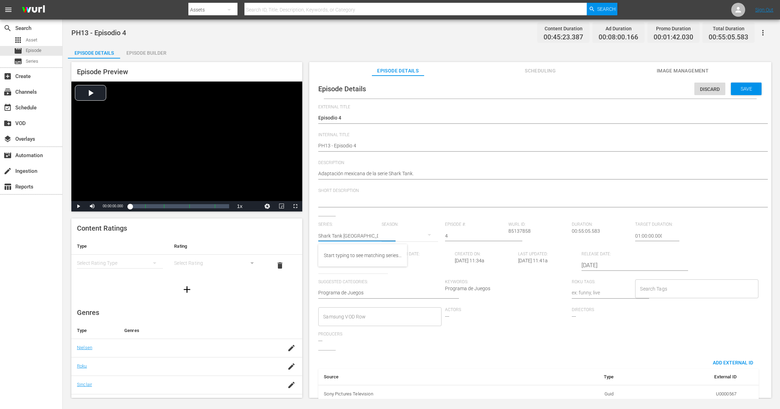
type input "Shark Tank [GEOGRAPHIC_DATA]"
paste input "Shark Tank México_"
type input "Shark Tank México_"
click at [343, 257] on div "Shark Tank [GEOGRAPHIC_DATA]" at bounding box center [359, 255] width 71 height 17
type input "Shark Tank [GEOGRAPHIC_DATA]"
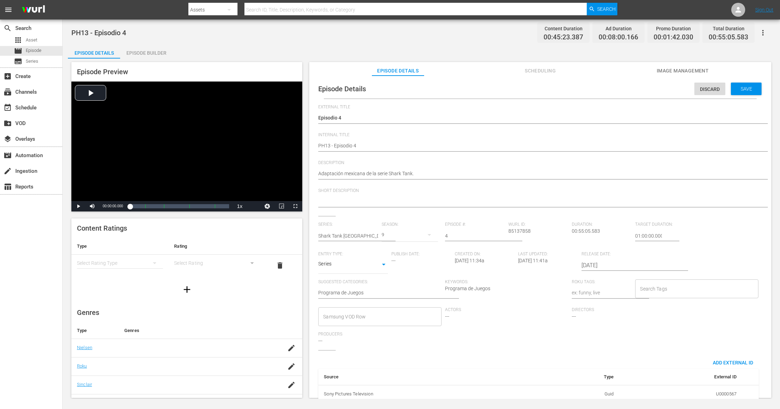
click at [382, 234] on div "9" at bounding box center [410, 234] width 56 height 19
click at [396, 275] on div "7" at bounding box center [390, 275] width 19 height 7
click at [585, 87] on span "Save" at bounding box center [746, 89] width 23 height 6
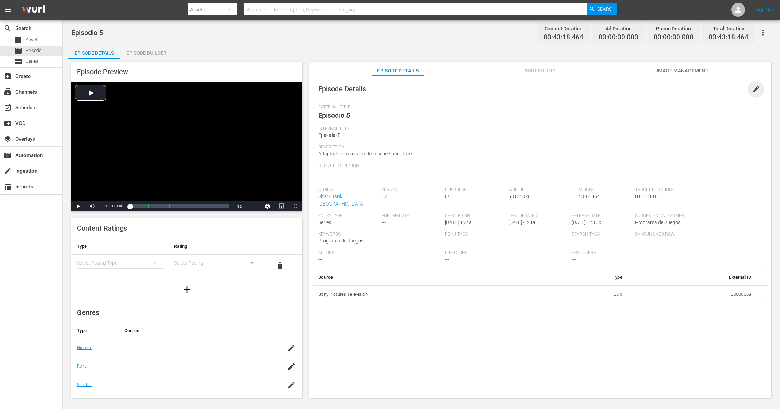
drag, startPoint x: 755, startPoint y: 86, endPoint x: 618, endPoint y: 19, distance: 152.9
click at [585, 86] on span "edit" at bounding box center [756, 89] width 8 height 8
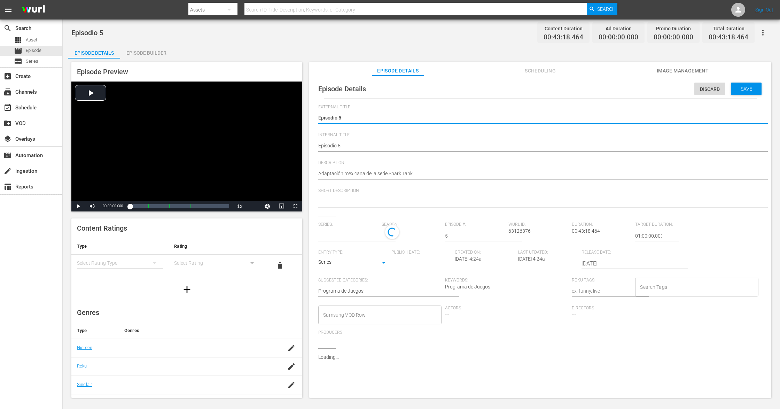
click at [350, 237] on input "text" at bounding box center [348, 235] width 60 height 17
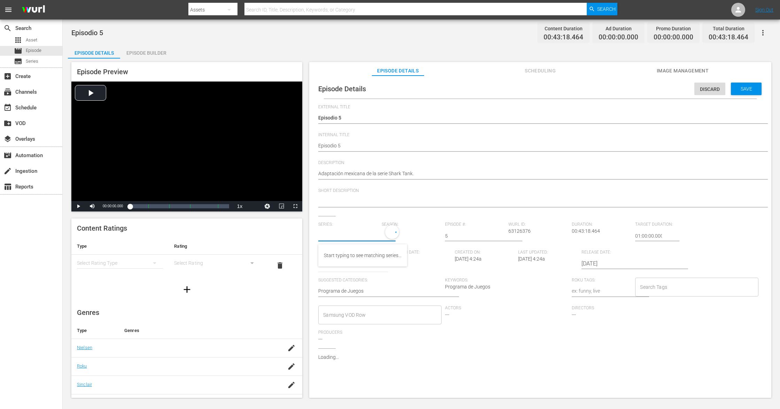
paste input "Shark Tank [GEOGRAPHIC_DATA]"
type input "Shark Tank [GEOGRAPHIC_DATA]"
click at [329, 255] on div "Shark Tank [GEOGRAPHIC_DATA]" at bounding box center [359, 255] width 71 height 17
type input "Shark Tank [GEOGRAPHIC_DATA]"
click at [383, 233] on div "9" at bounding box center [410, 234] width 56 height 19
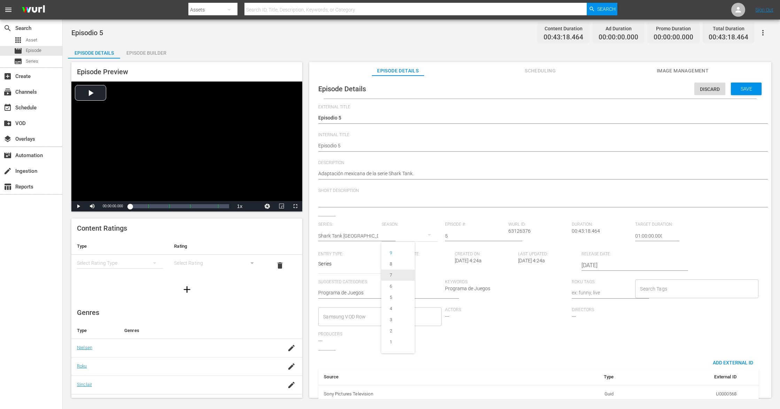
click at [400, 273] on div "7" at bounding box center [390, 275] width 19 height 7
click at [585, 88] on span "Save" at bounding box center [746, 89] width 23 height 6
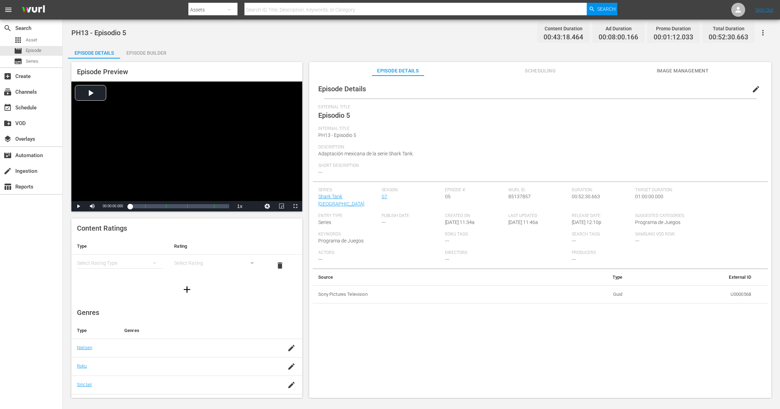
click at [585, 91] on span "edit" at bounding box center [756, 89] width 8 height 8
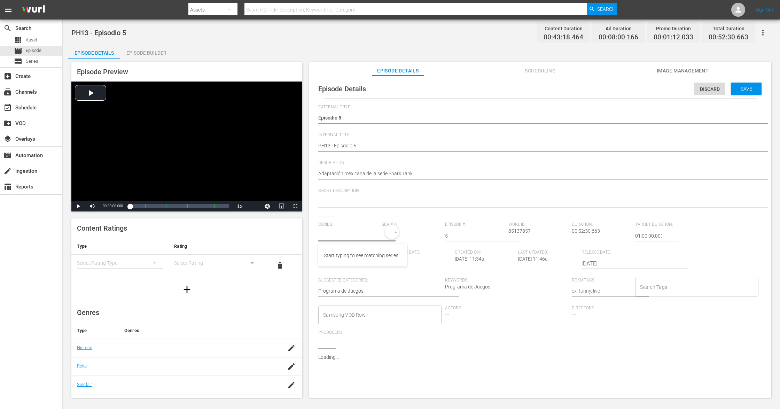
click at [350, 238] on input "text" at bounding box center [348, 235] width 60 height 17
paste input "Shark Tank [GEOGRAPHIC_DATA]"
type input "Shark Tank [GEOGRAPHIC_DATA]"
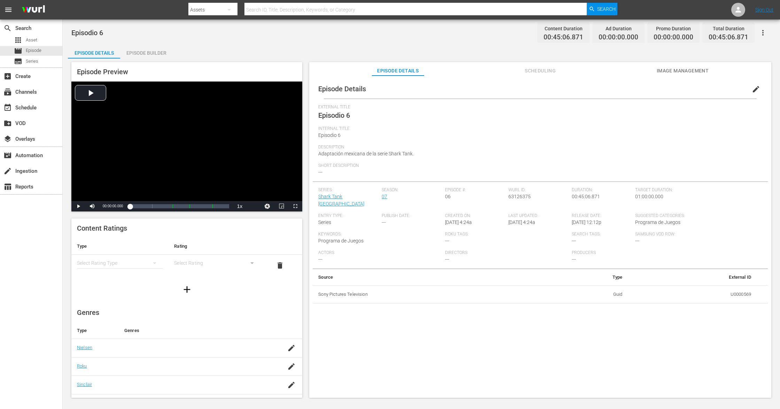
drag, startPoint x: 752, startPoint y: 89, endPoint x: 593, endPoint y: 13, distance: 176.4
click at [585, 89] on span "edit" at bounding box center [756, 89] width 8 height 8
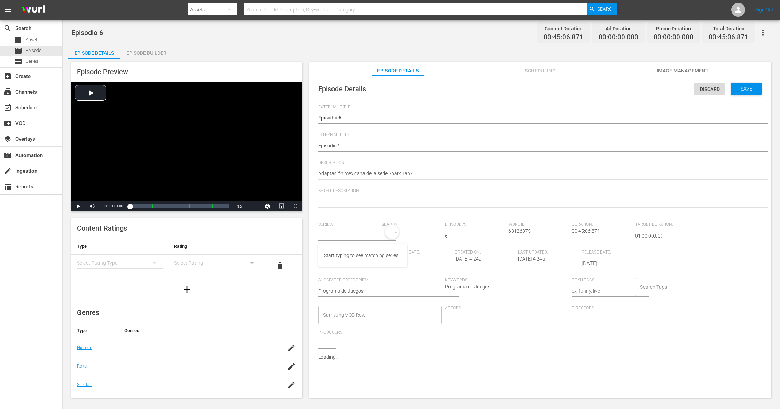
click at [362, 229] on input "text" at bounding box center [348, 235] width 60 height 17
paste input "Shark Tank [GEOGRAPHIC_DATA]"
type input "Shark Tank [GEOGRAPHIC_DATA]"
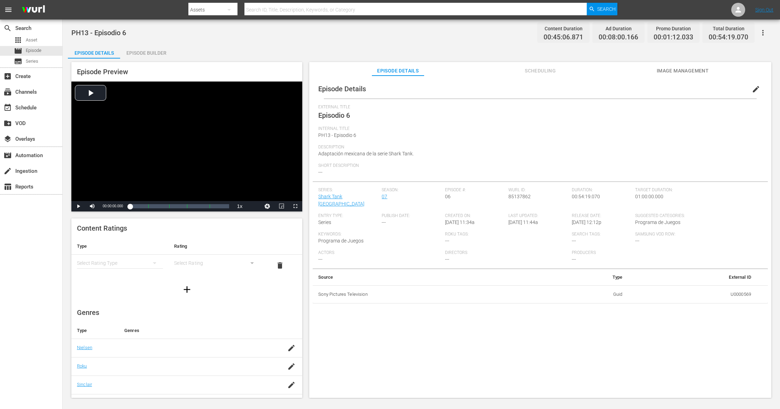
click at [585, 90] on span "edit" at bounding box center [756, 89] width 8 height 8
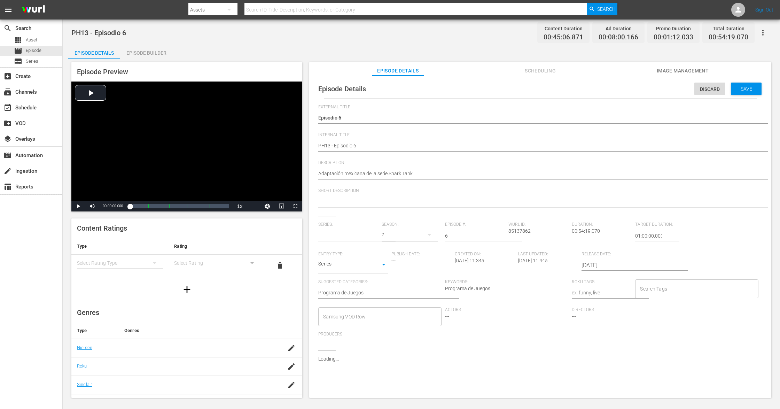
type input "Shark Tank [GEOGRAPHIC_DATA]"
click at [354, 238] on input "text" at bounding box center [348, 235] width 60 height 17
paste input "Shark Tank [GEOGRAPHIC_DATA]"
type input "Shark Tank [GEOGRAPHIC_DATA]"
click at [350, 256] on div "Shark Tank [GEOGRAPHIC_DATA]" at bounding box center [359, 255] width 71 height 17
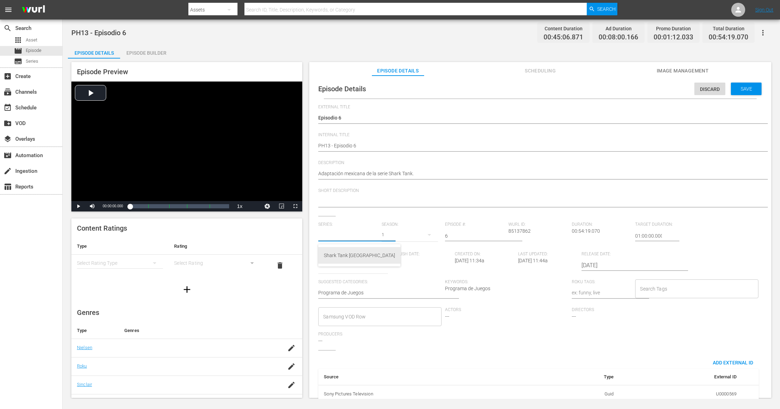
type input "Shark Tank México_"
click at [385, 233] on div "9" at bounding box center [410, 234] width 56 height 19
click at [399, 275] on div "7" at bounding box center [390, 275] width 19 height 7
click at [585, 92] on div "Save" at bounding box center [746, 89] width 31 height 13
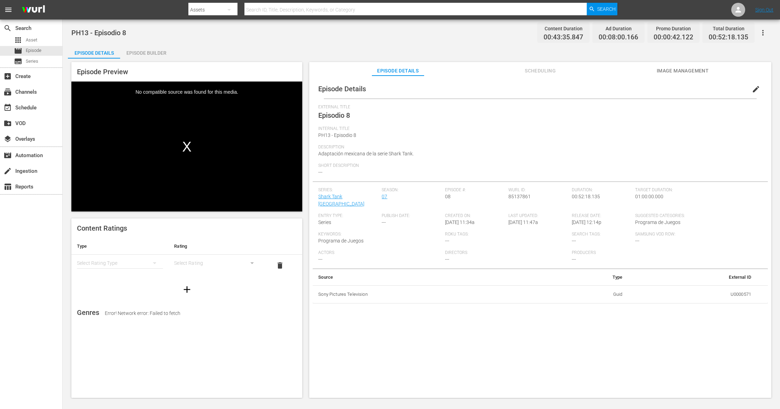
click at [585, 91] on span "edit" at bounding box center [756, 89] width 8 height 8
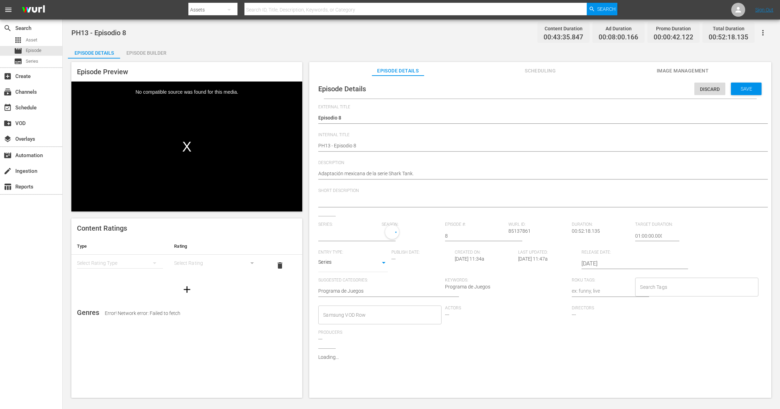
type input "Shark Tank [GEOGRAPHIC_DATA]"
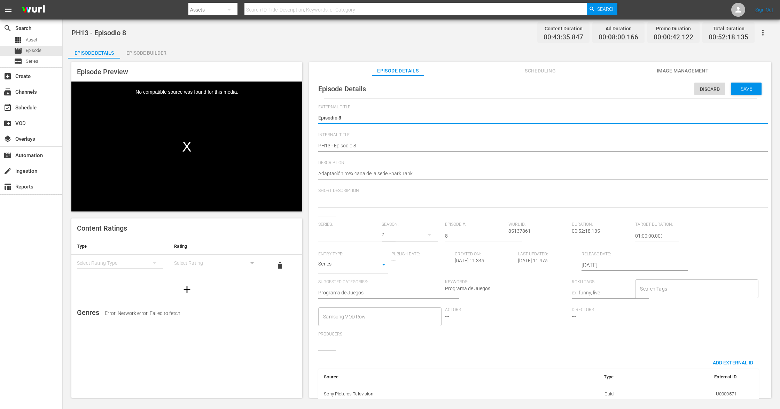
click at [350, 234] on input "text" at bounding box center [348, 235] width 60 height 17
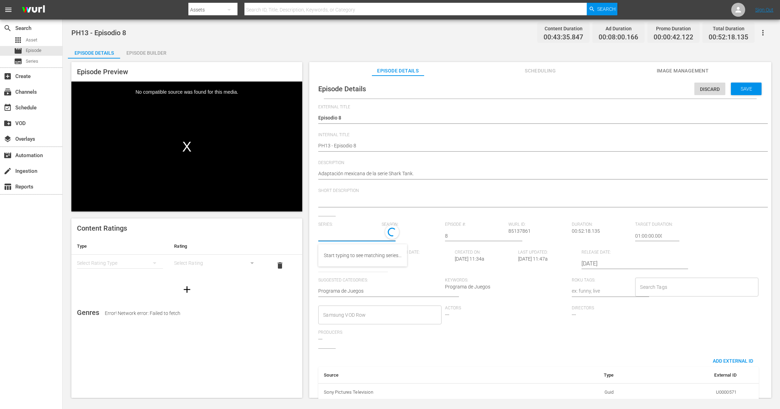
paste input "Shark Tank [GEOGRAPHIC_DATA]"
type input "Shark Tank [GEOGRAPHIC_DATA]"
paste input "Shark Tank México_"
type input "Shark Tank México_"
click at [343, 263] on div "Shark Tank [GEOGRAPHIC_DATA]" at bounding box center [359, 255] width 71 height 17
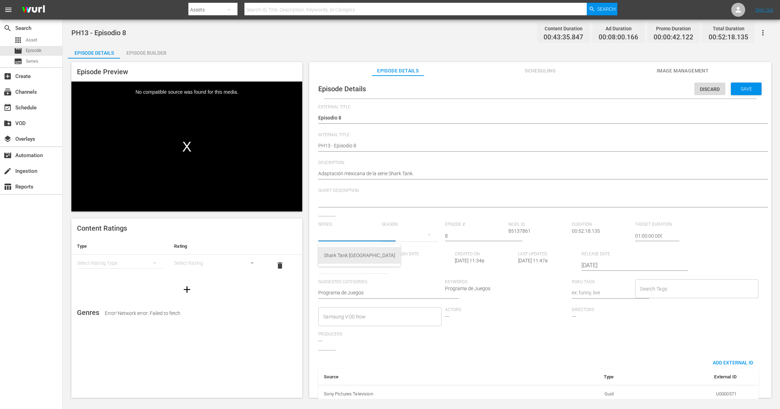
type input "Shark Tank [GEOGRAPHIC_DATA]"
click at [384, 234] on div "9" at bounding box center [410, 234] width 56 height 19
click at [396, 273] on div "7" at bounding box center [390, 275] width 19 height 7
click at [585, 86] on span "Save" at bounding box center [746, 89] width 23 height 6
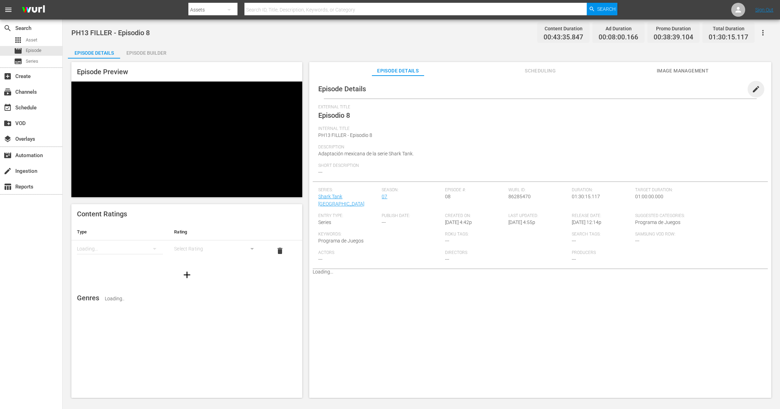
drag, startPoint x: 751, startPoint y: 89, endPoint x: 658, endPoint y: 7, distance: 124.6
click at [752, 89] on span "edit" at bounding box center [756, 89] width 8 height 8
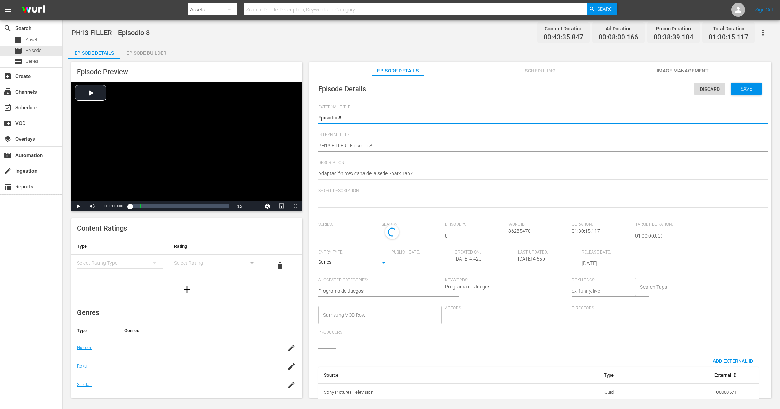
type input "Shark Tank [GEOGRAPHIC_DATA]"
click at [338, 226] on span "Series:" at bounding box center [348, 225] width 60 height 6
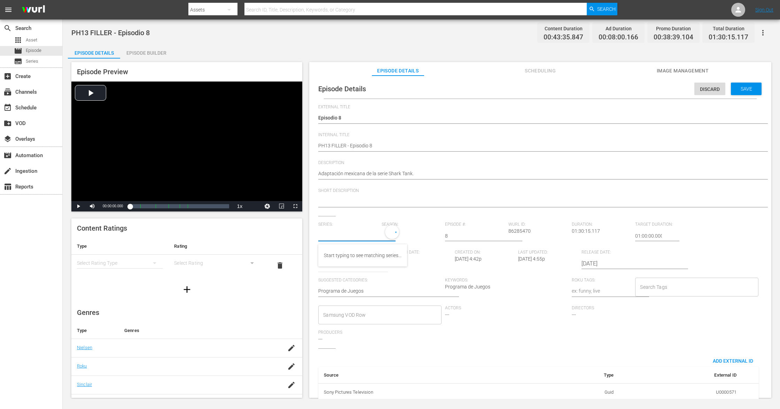
click at [339, 233] on input "text" at bounding box center [348, 235] width 60 height 17
paste input "Shark Tank [GEOGRAPHIC_DATA]"
type input "Shark Tank [GEOGRAPHIC_DATA]"
click at [351, 254] on div "Shark Tank [GEOGRAPHIC_DATA]" at bounding box center [359, 255] width 71 height 17
type input "Shark Tank [GEOGRAPHIC_DATA]"
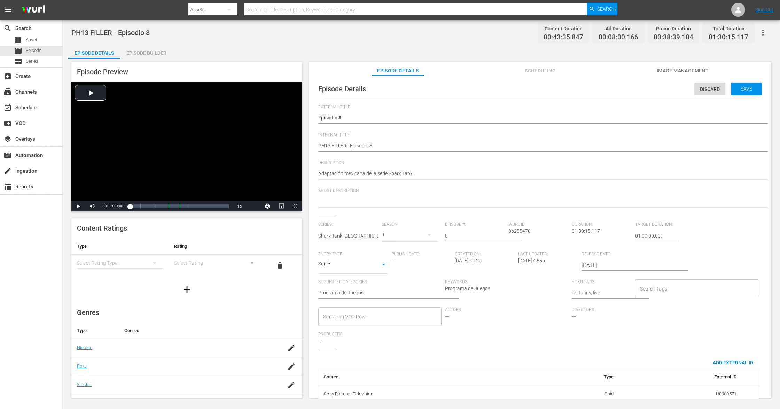
click at [383, 234] on div "9" at bounding box center [410, 234] width 56 height 19
click at [400, 278] on div "7" at bounding box center [390, 275] width 19 height 7
drag, startPoint x: 739, startPoint y: 88, endPoint x: 649, endPoint y: 30, distance: 107.2
click at [737, 88] on span "Save" at bounding box center [746, 89] width 23 height 6
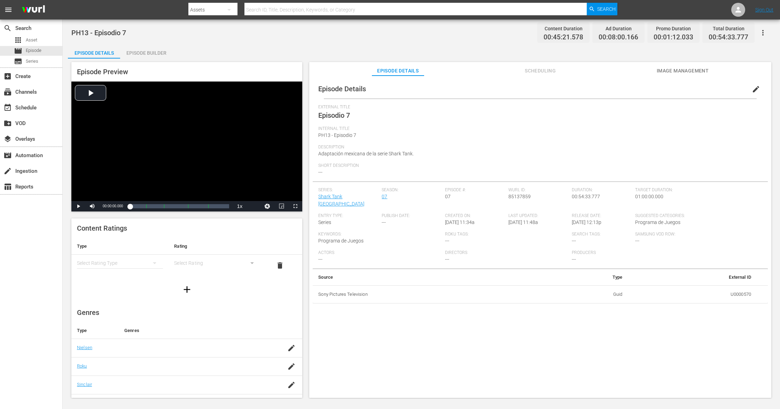
click at [755, 89] on span "edit" at bounding box center [756, 89] width 8 height 8
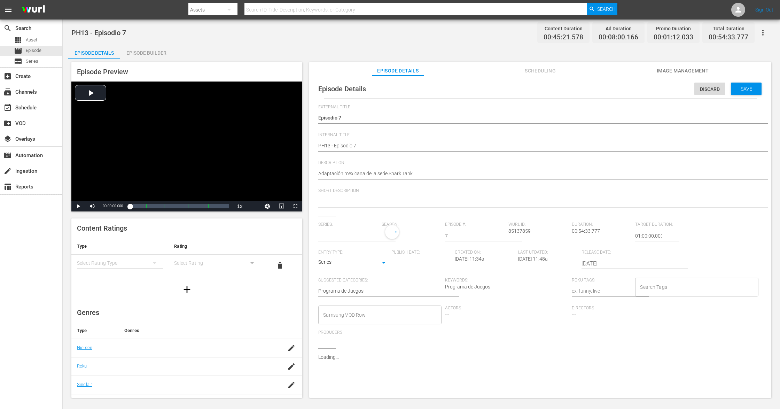
type input "Shark Tank [GEOGRAPHIC_DATA]"
click at [361, 233] on input "text" at bounding box center [348, 235] width 60 height 17
paste input "Shark Tank [GEOGRAPHIC_DATA]"
type input "Shark Tank [GEOGRAPHIC_DATA]"
click at [339, 258] on div "Shark Tank [GEOGRAPHIC_DATA]" at bounding box center [359, 255] width 71 height 17
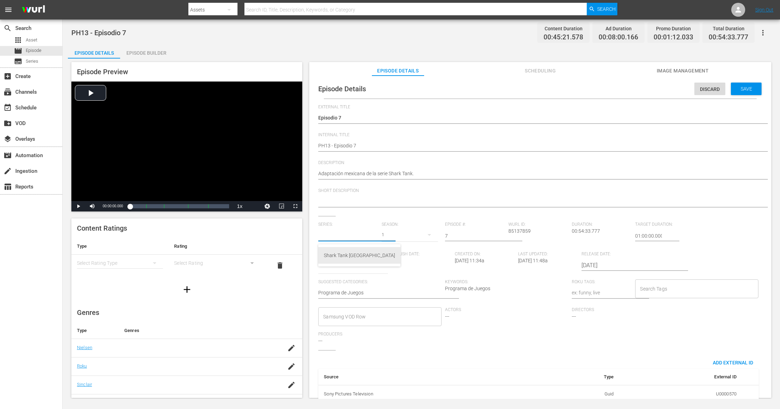
type input "Shark Tank [GEOGRAPHIC_DATA]"
click at [384, 235] on div "9" at bounding box center [410, 234] width 56 height 19
click at [394, 277] on div "7" at bounding box center [390, 275] width 19 height 7
click at [740, 91] on span "Save" at bounding box center [746, 89] width 23 height 6
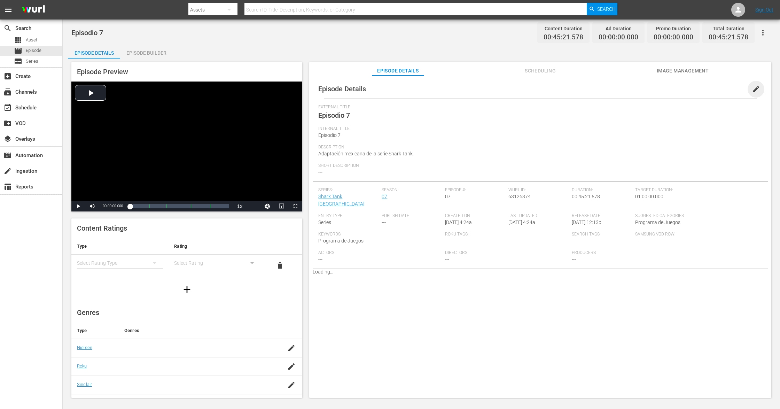
click at [752, 88] on span "edit" at bounding box center [756, 89] width 8 height 8
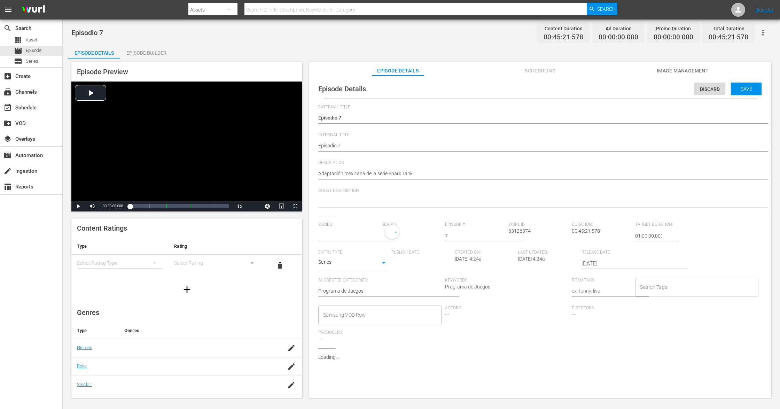
type input "Shark Tank [GEOGRAPHIC_DATA]"
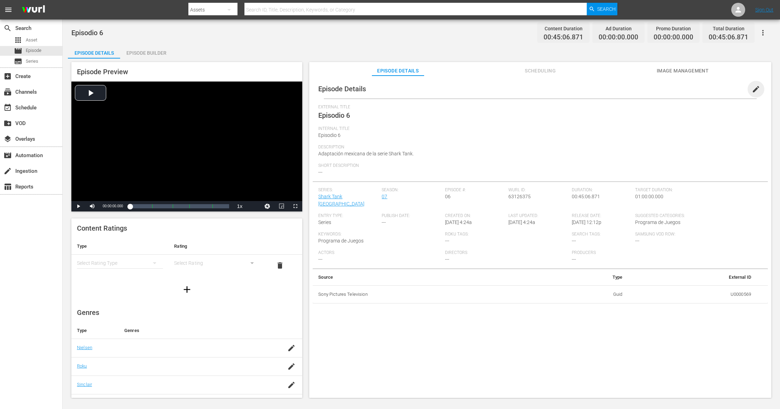
click at [752, 86] on span "edit" at bounding box center [756, 89] width 8 height 8
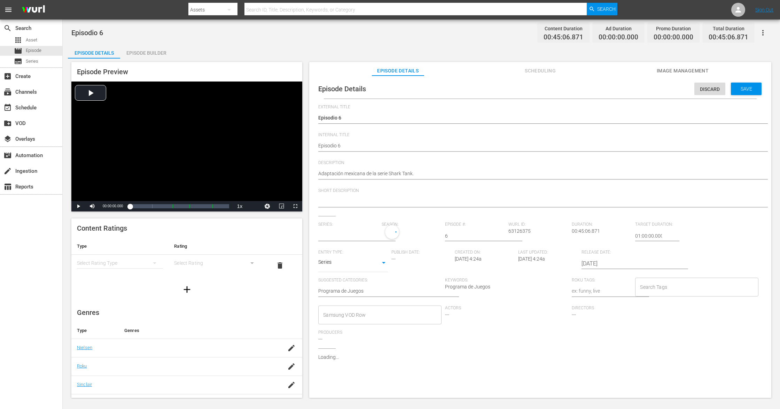
type input "Shark Tank [GEOGRAPHIC_DATA]"
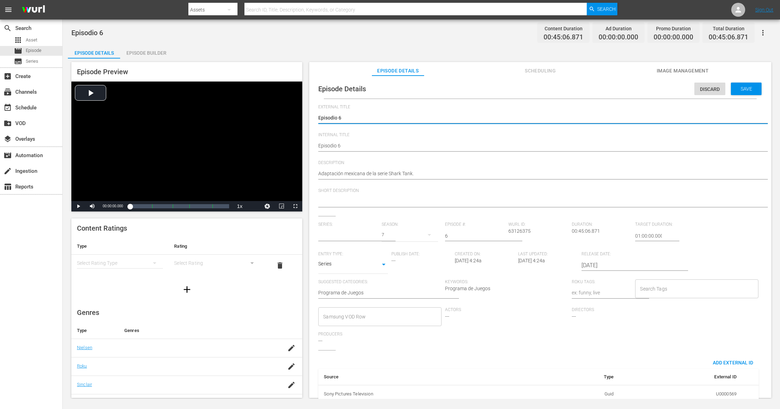
click at [346, 238] on input "text" at bounding box center [348, 235] width 60 height 17
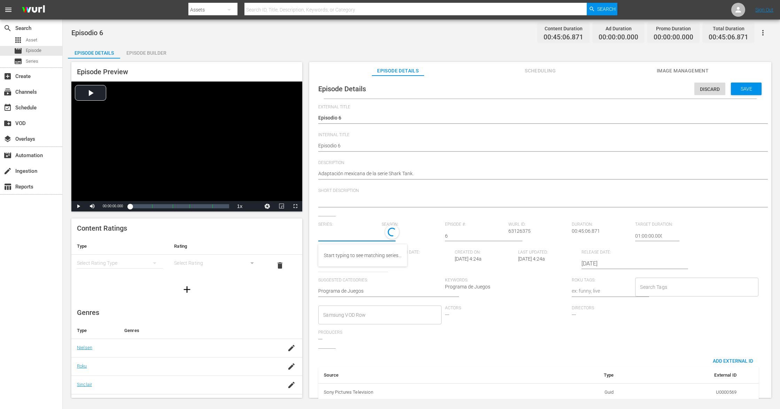
paste input "Shark Tank México_"
type input "Shark Tank México_"
paste input "Shark Tank [GEOGRAPHIC_DATA]"
type input "Shark Tank [GEOGRAPHIC_DATA]"
click at [343, 258] on div "Shark Tank [GEOGRAPHIC_DATA]" at bounding box center [359, 255] width 71 height 17
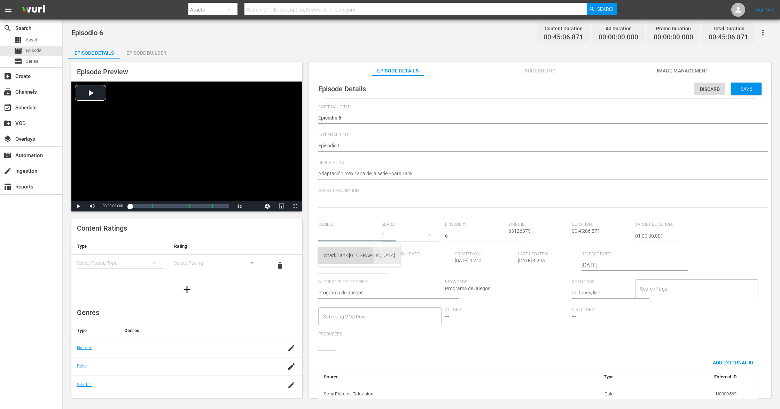
type input "Shark Tank [GEOGRAPHIC_DATA]"
click at [383, 235] on div "9" at bounding box center [410, 234] width 56 height 19
click at [391, 277] on div "7" at bounding box center [391, 275] width 2 height 7
click at [742, 88] on span "Save" at bounding box center [746, 89] width 23 height 6
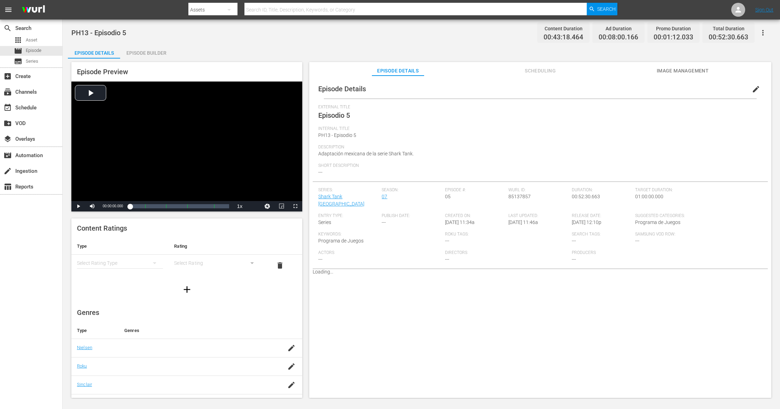
click at [752, 92] on span "edit" at bounding box center [756, 89] width 8 height 8
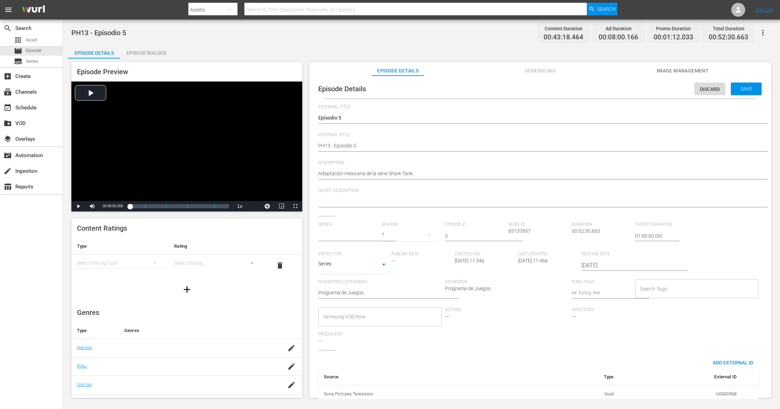
type input "Shark Tank [GEOGRAPHIC_DATA]"
click at [360, 241] on hr at bounding box center [356, 241] width 77 height 1
click at [358, 236] on input "text" at bounding box center [348, 235] width 60 height 17
paste input "Shark Tank [GEOGRAPHIC_DATA]"
type input "Shark Tank [GEOGRAPHIC_DATA]"
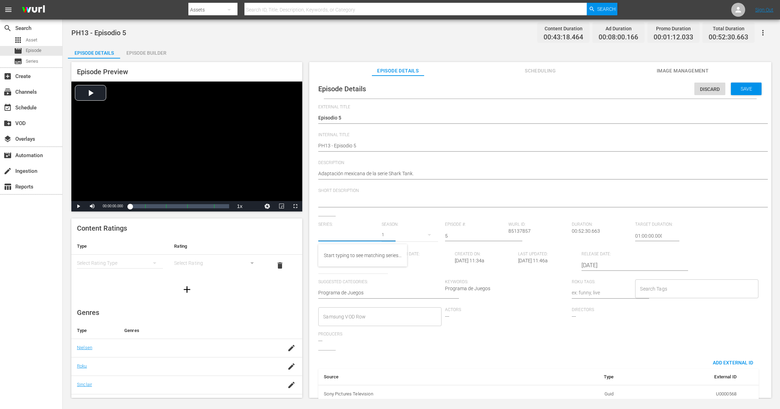
paste input "Shark Tank [GEOGRAPHIC_DATA]"
type input "Shark Tank [GEOGRAPHIC_DATA]"
paste input "Shark Tank [GEOGRAPHIC_DATA]"
type input "Shark Tank [GEOGRAPHIC_DATA]"
click at [347, 259] on div "Shark Tank [GEOGRAPHIC_DATA]" at bounding box center [359, 255] width 71 height 17
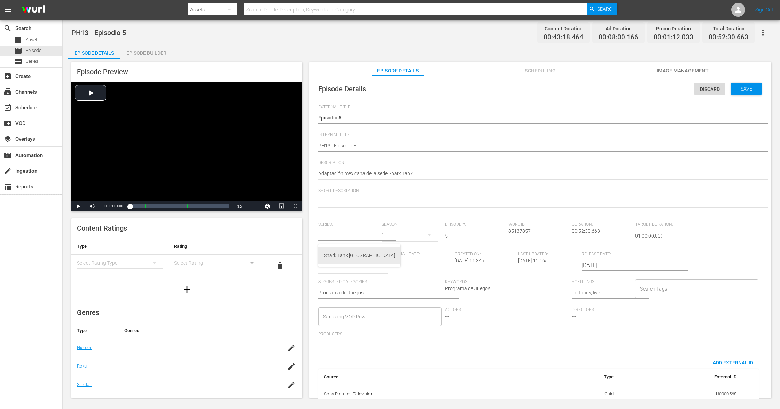
type input "Shark Tank [GEOGRAPHIC_DATA]"
click at [384, 233] on div "9" at bounding box center [410, 234] width 56 height 19
click at [400, 275] on div "7" at bounding box center [390, 275] width 19 height 7
click at [739, 91] on span "Save" at bounding box center [746, 89] width 23 height 6
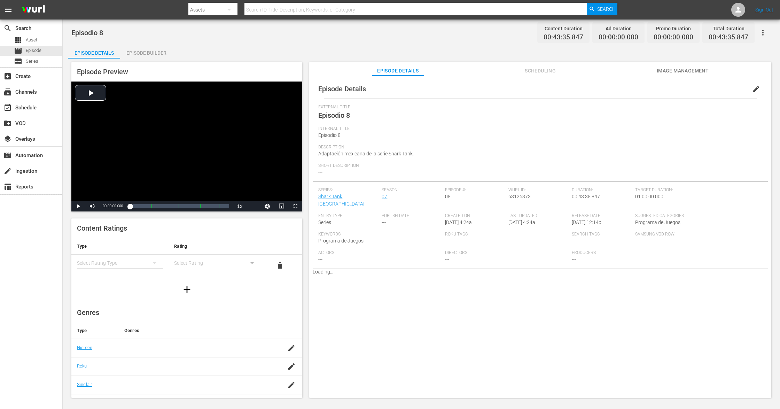
click at [752, 87] on span "edit" at bounding box center [756, 89] width 8 height 8
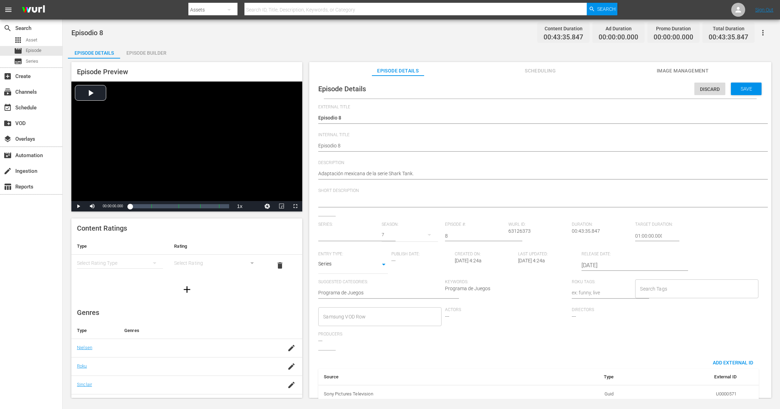
type input "Shark Tank [GEOGRAPHIC_DATA]"
click at [359, 237] on input "text" at bounding box center [348, 235] width 60 height 17
paste input "Shark Tank [GEOGRAPHIC_DATA]"
type input "Shark Tank [GEOGRAPHIC_DATA]"
paste input "Shark Tank [GEOGRAPHIC_DATA]"
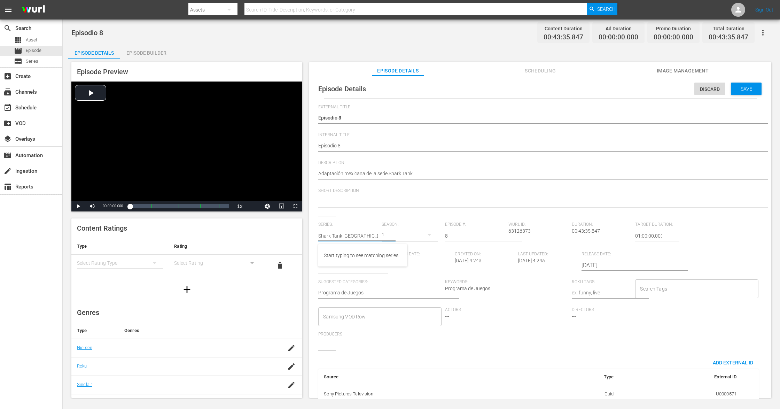
type input "Shark Tank [GEOGRAPHIC_DATA]"
click at [357, 257] on div "Shark Tank [GEOGRAPHIC_DATA]" at bounding box center [359, 255] width 71 height 17
type input "Shark Tank [GEOGRAPHIC_DATA]"
click at [386, 236] on div "9" at bounding box center [410, 234] width 56 height 19
click at [390, 275] on div "7" at bounding box center [391, 275] width 2 height 7
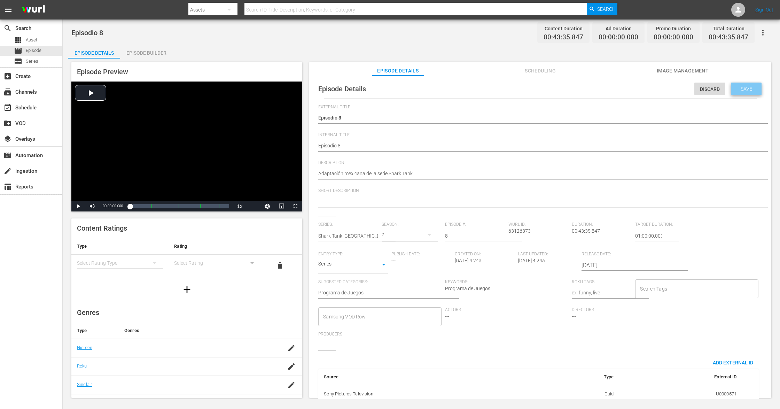
click at [746, 91] on span "Save" at bounding box center [746, 89] width 23 height 6
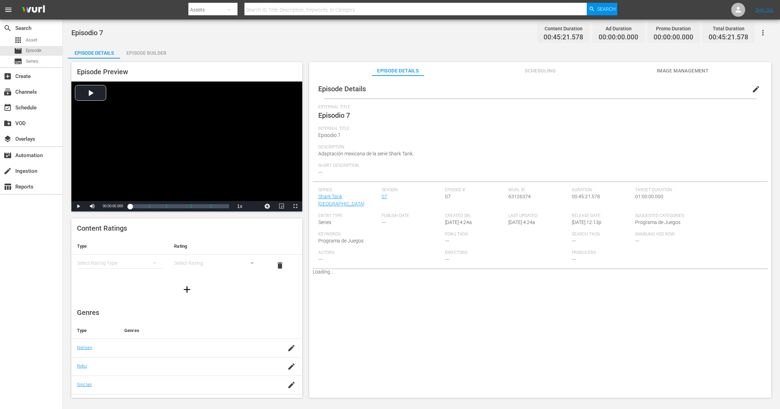
drag, startPoint x: 754, startPoint y: 91, endPoint x: 706, endPoint y: 73, distance: 50.7
click at [752, 90] on span "edit" at bounding box center [756, 89] width 8 height 8
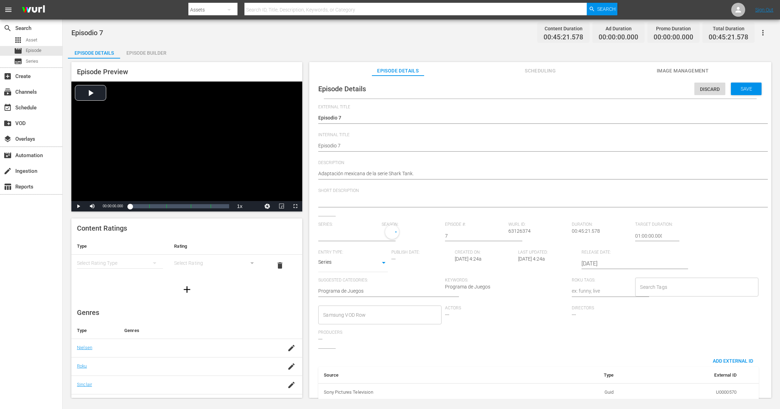
type input "Shark Tank [GEOGRAPHIC_DATA]"
click at [343, 241] on hr at bounding box center [356, 241] width 77 height 1
click at [343, 235] on input "text" at bounding box center [348, 235] width 60 height 17
paste input "Shark Tank [GEOGRAPHIC_DATA]"
type input "Shark Tank [GEOGRAPHIC_DATA]"
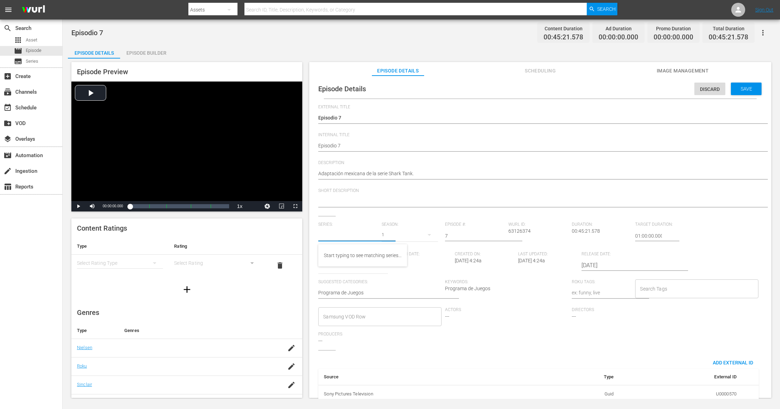
paste input "Shark Tank [GEOGRAPHIC_DATA]"
type input "Shark Tank [GEOGRAPHIC_DATA]"
click at [338, 256] on div "Shark Tank [GEOGRAPHIC_DATA]" at bounding box center [359, 255] width 71 height 17
type input "Shark Tank [GEOGRAPHIC_DATA]"
click at [386, 233] on div "9" at bounding box center [410, 234] width 56 height 19
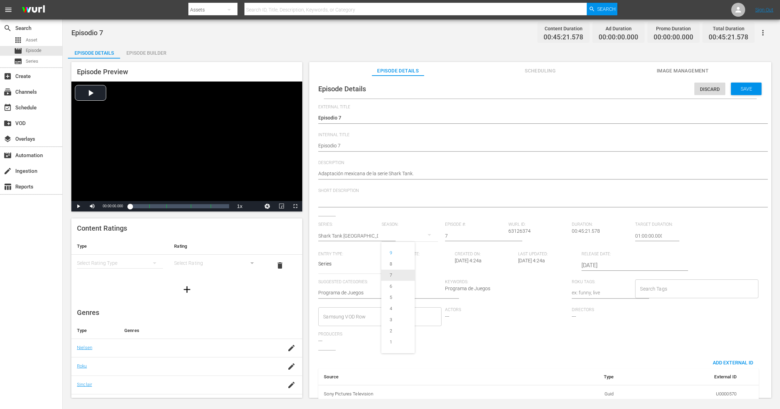
click at [399, 279] on span "7" at bounding box center [397, 275] width 33 height 11
click at [742, 88] on span "Save" at bounding box center [746, 89] width 23 height 6
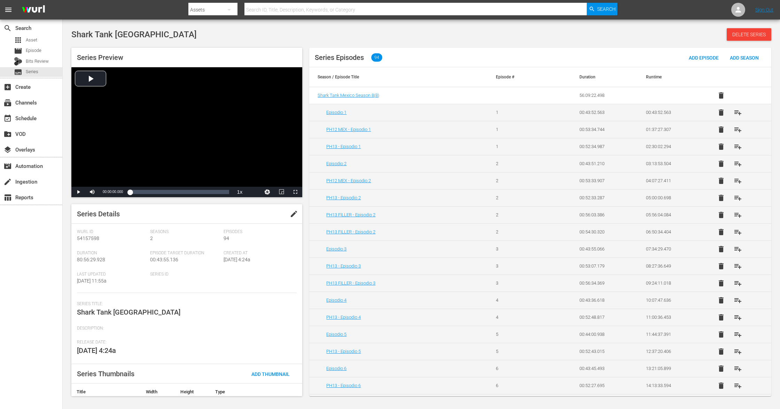
scroll to position [70, 0]
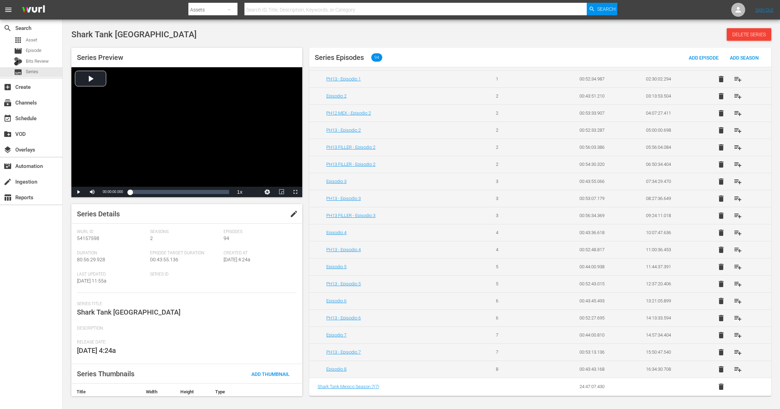
click at [717, 388] on span "delete" at bounding box center [721, 386] width 8 height 8
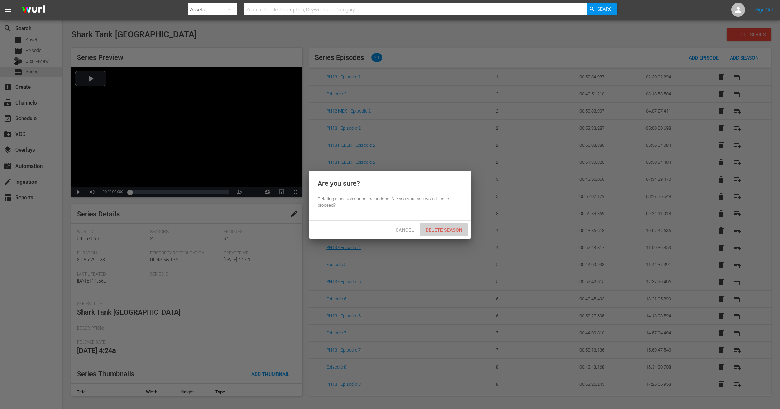
click at [453, 227] on span "Delete Season" at bounding box center [444, 230] width 48 height 6
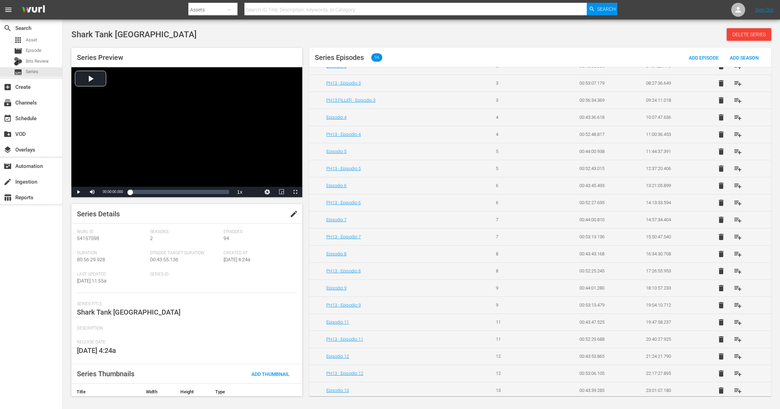
scroll to position [60, 0]
